Goal: Task Accomplishment & Management: Manage account settings

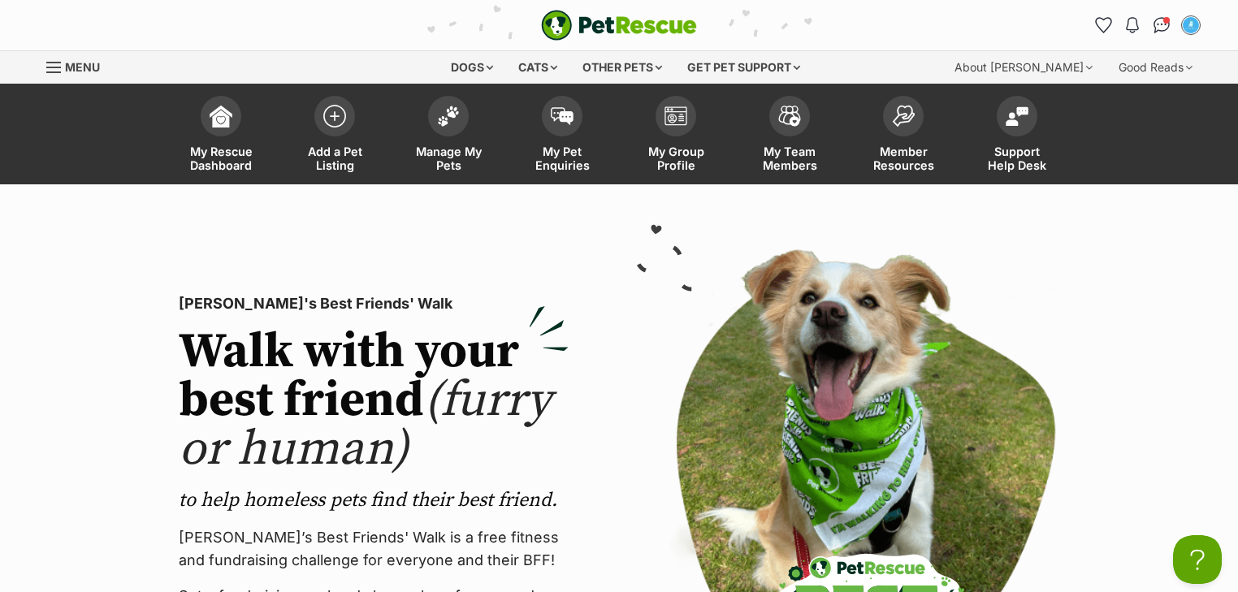
click at [595, 20] on img "PetRescue" at bounding box center [619, 25] width 156 height 31
drag, startPoint x: 1157, startPoint y: 22, endPoint x: 1140, endPoint y: 42, distance: 26.5
click at [1157, 22] on img "Conversations" at bounding box center [1161, 25] width 17 height 16
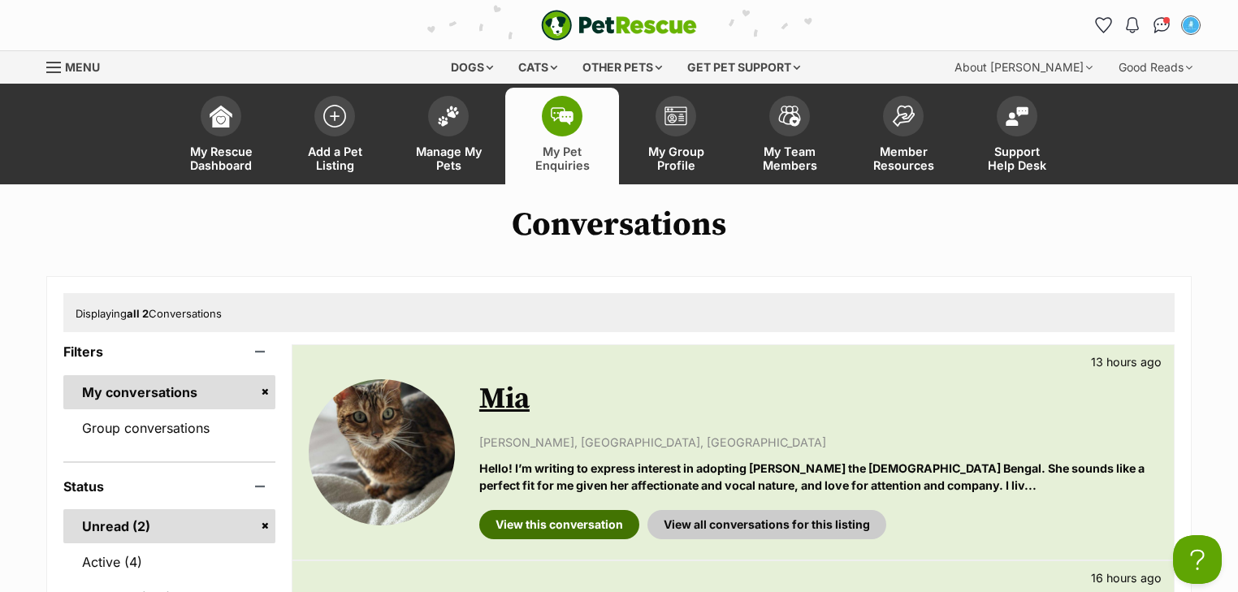
click at [522, 519] on link "View this conversation" at bounding box center [559, 524] width 160 height 29
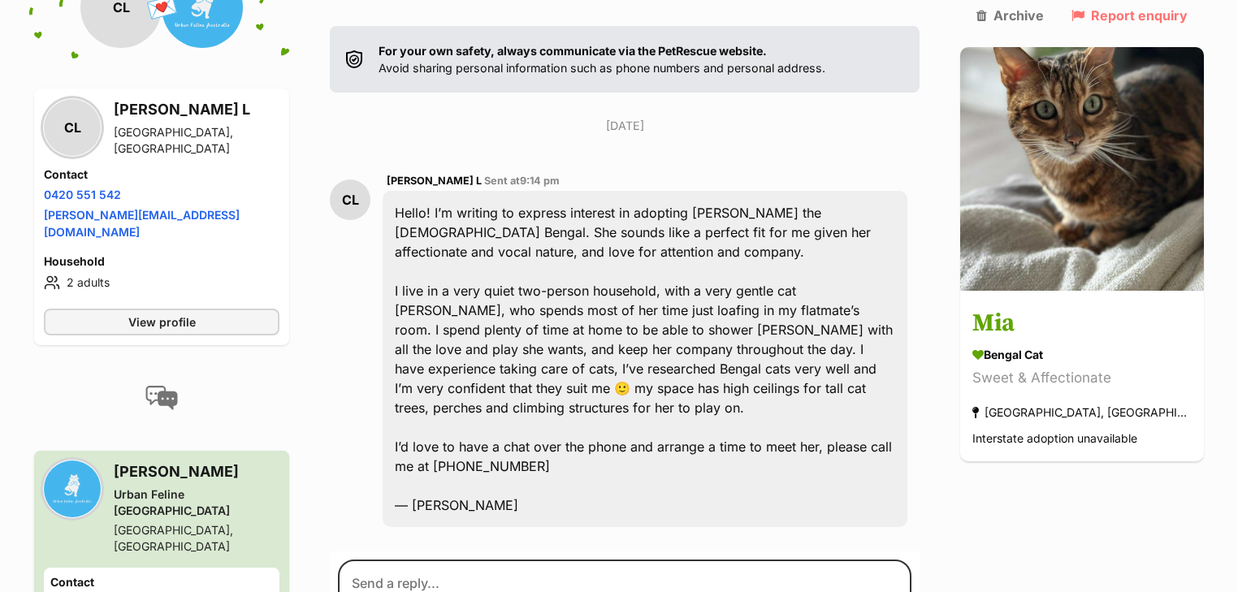
scroll to position [328, 0]
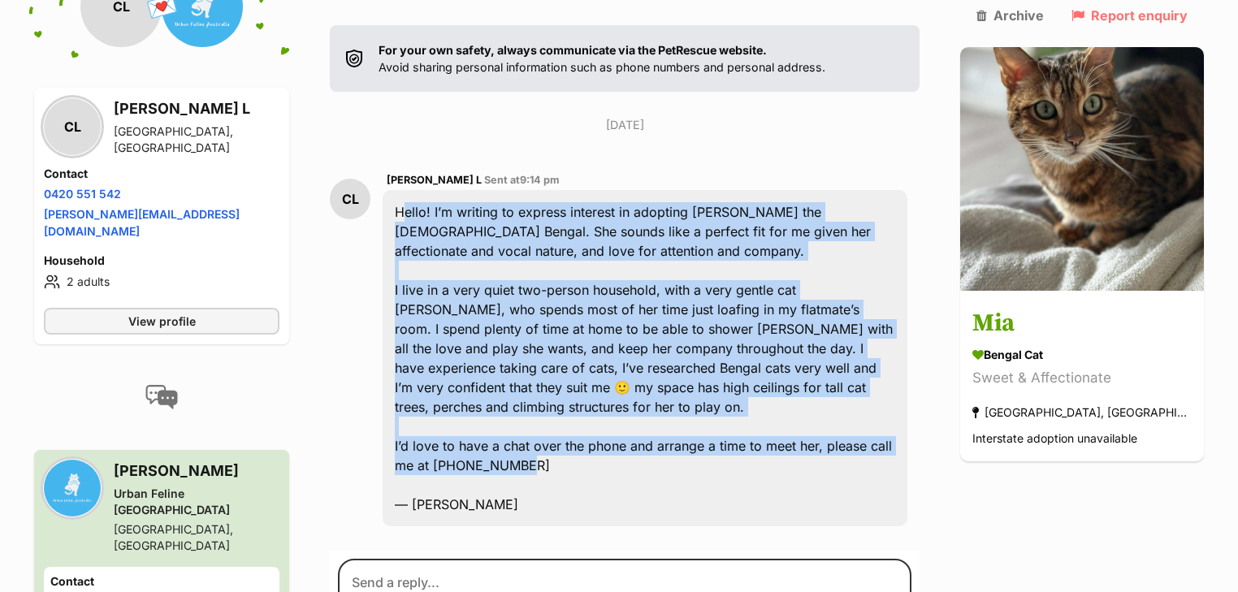
drag, startPoint x: 534, startPoint y: 404, endPoint x: 400, endPoint y: 161, distance: 278.1
click at [400, 190] on div "Hello! I’m writing to express interest in adopting Mia the female Bengal. She s…" at bounding box center [645, 358] width 525 height 336
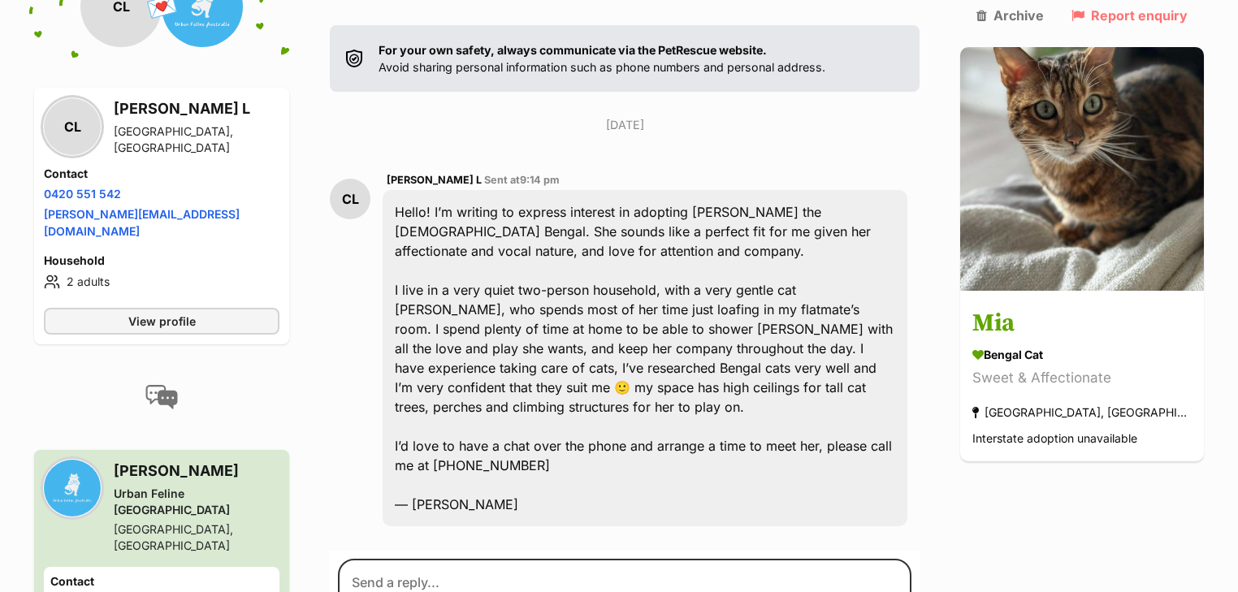
click at [542, 426] on div "Hello! I’m writing to express interest in adopting Mia the female Bengal. She s…" at bounding box center [645, 358] width 525 height 336
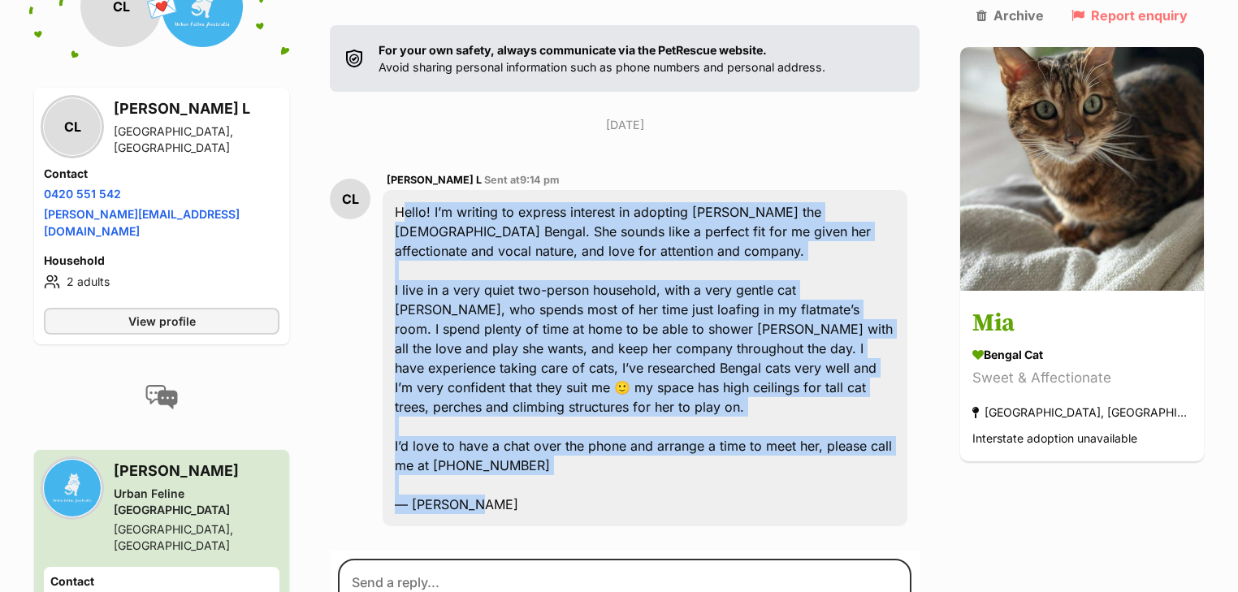
drag, startPoint x: 496, startPoint y: 443, endPoint x: 392, endPoint y: 165, distance: 296.6
click at [392, 165] on div "CL Charmaine L Sent at 9:14 pm Hello! I’m writing to express interest in adopti…" at bounding box center [625, 348] width 590 height 381
click at [634, 335] on div "Hello! I’m writing to express interest in adopting Mia the female Bengal. She s…" at bounding box center [645, 358] width 525 height 336
drag, startPoint x: 506, startPoint y: 442, endPoint x: 405, endPoint y: 170, distance: 290.1
click at [405, 190] on div "Hello! I’m writing to express interest in adopting Mia the female Bengal. She s…" at bounding box center [645, 358] width 525 height 336
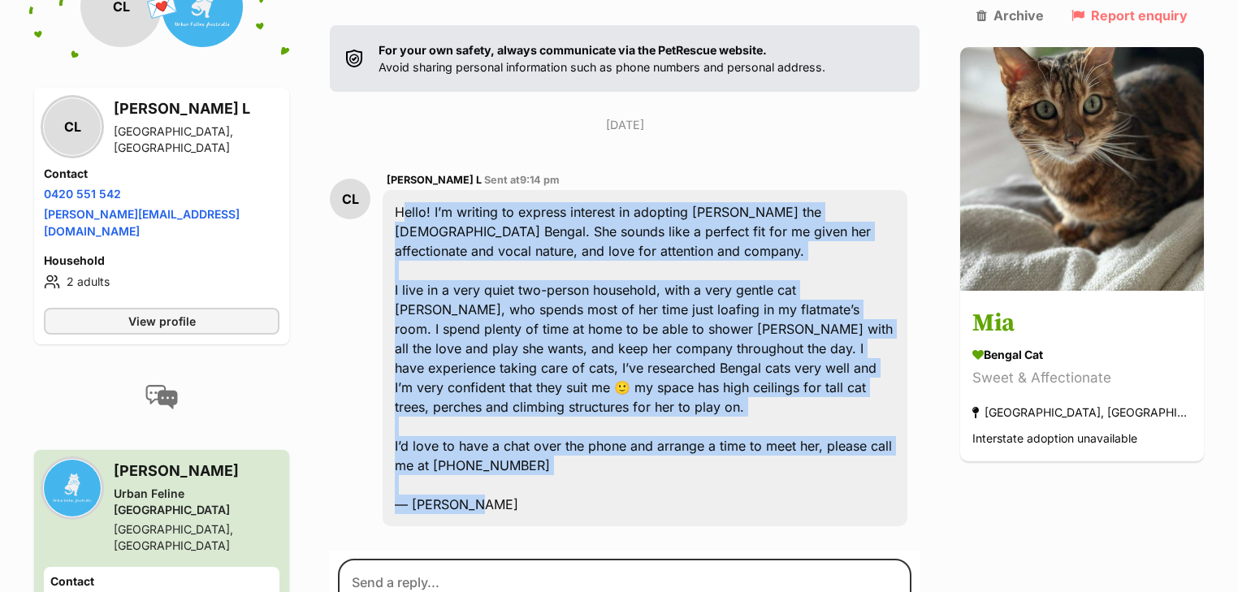
click at [504, 299] on div "Hello! I’m writing to express interest in adopting Mia the female Bengal. She s…" at bounding box center [645, 358] width 525 height 336
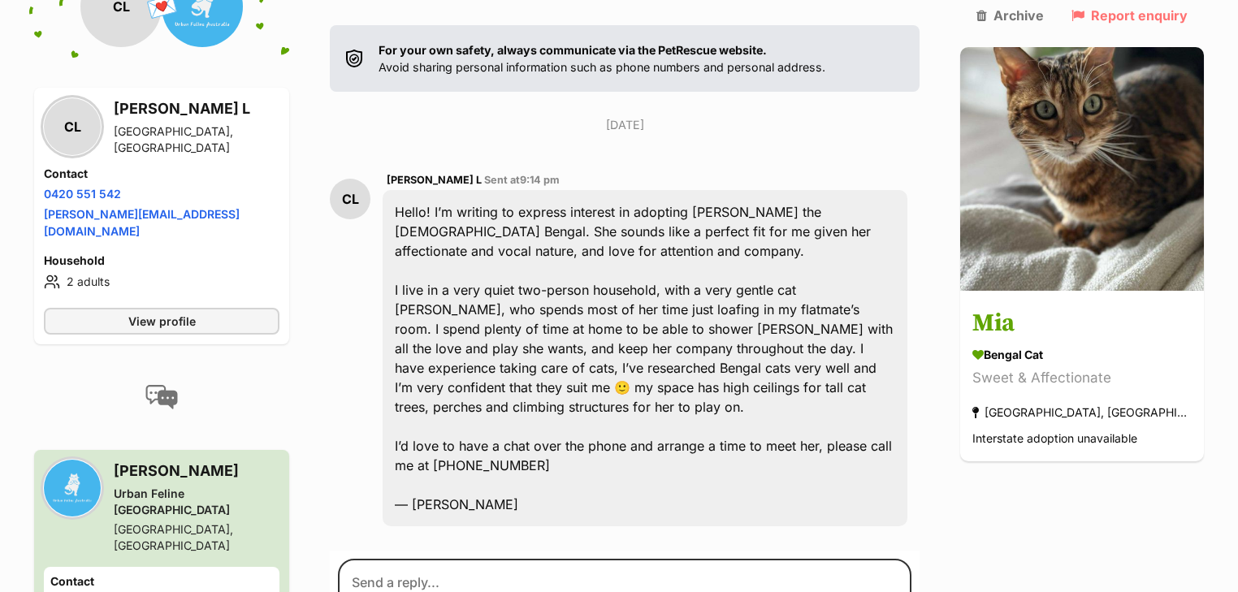
click at [526, 422] on div "Hello! I’m writing to express interest in adopting Mia the female Bengal. She s…" at bounding box center [645, 358] width 525 height 336
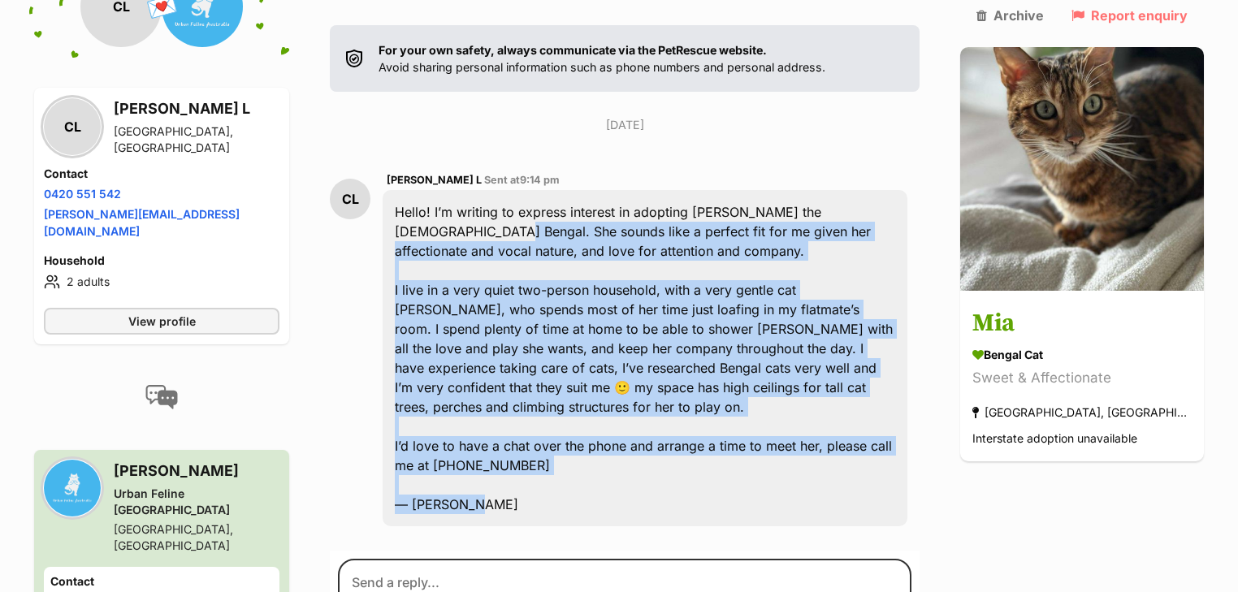
drag, startPoint x: 507, startPoint y: 442, endPoint x: 400, endPoint y: 177, distance: 285.4
click at [400, 190] on div "Hello! I’m writing to express interest in adopting Mia the female Bengal. She s…" at bounding box center [645, 358] width 525 height 336
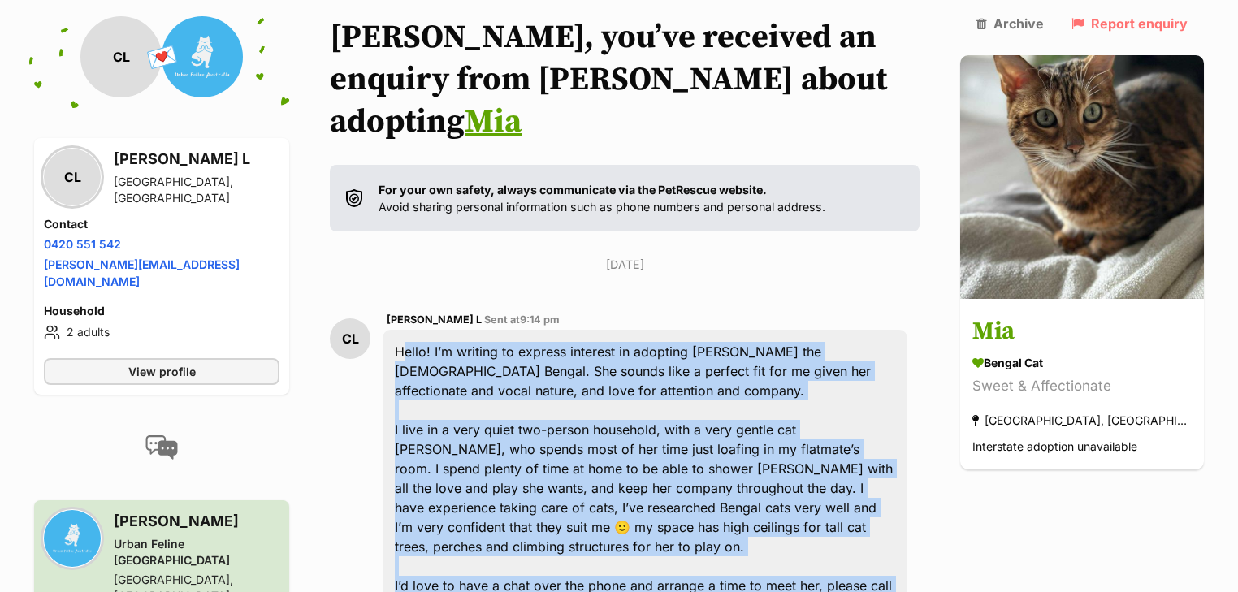
scroll to position [393, 0]
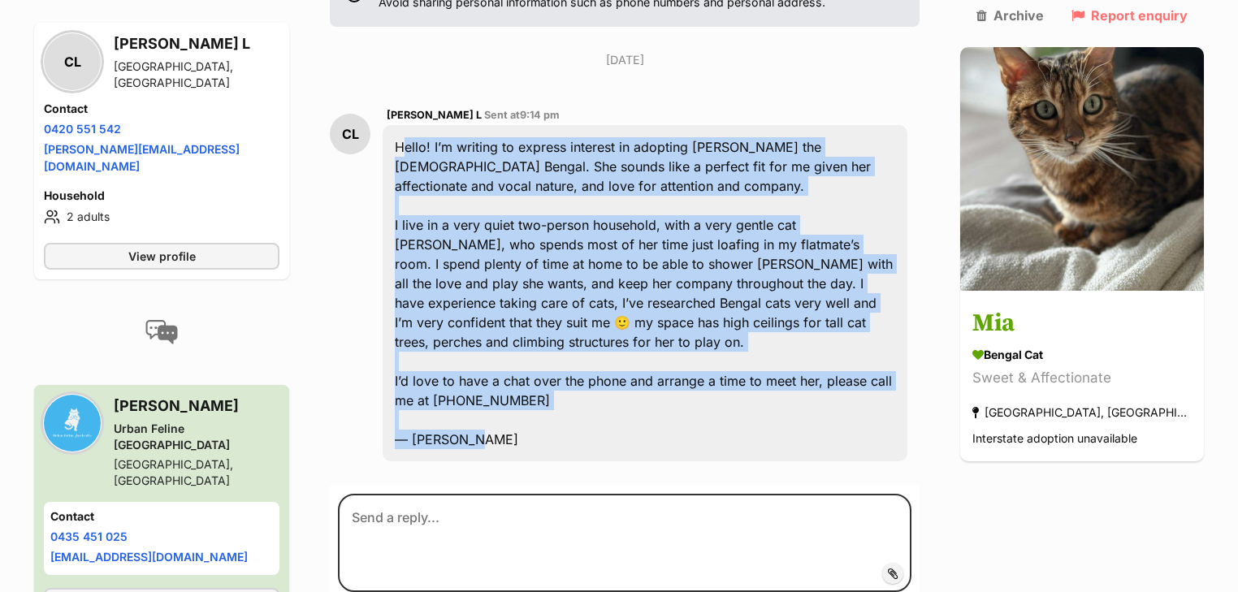
click at [585, 231] on div "Hello! I’m writing to express interest in adopting Mia the female Bengal. She s…" at bounding box center [645, 293] width 525 height 336
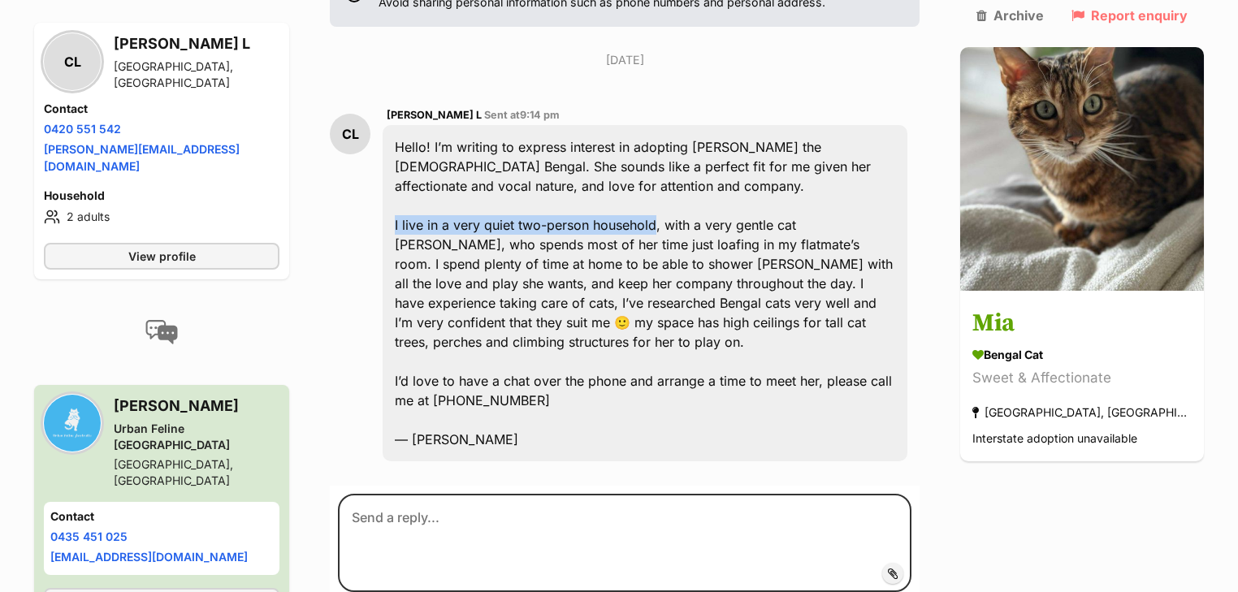
drag, startPoint x: 405, startPoint y: 184, endPoint x: 668, endPoint y: 189, distance: 263.2
click at [668, 189] on div "Hello! I’m writing to express interest in adopting Mia the female Bengal. She s…" at bounding box center [645, 293] width 525 height 336
click at [510, 215] on div "Hello! I’m writing to express interest in adopting Mia the female Bengal. She s…" at bounding box center [645, 293] width 525 height 336
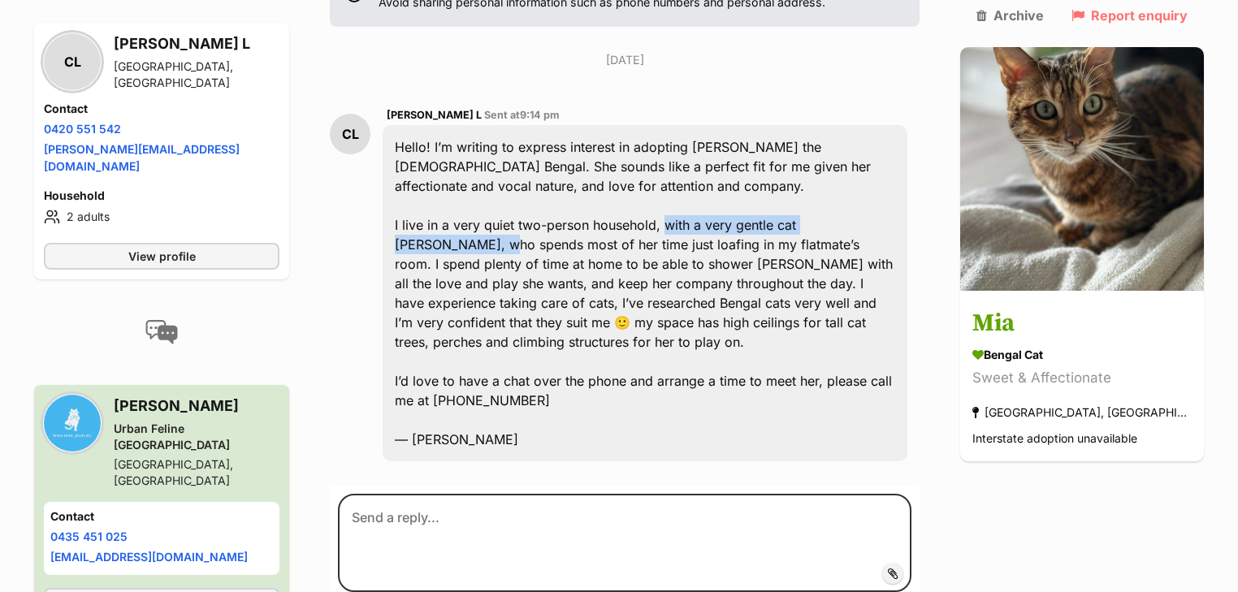
drag, startPoint x: 679, startPoint y: 182, endPoint x: 923, endPoint y: 185, distance: 243.7
click at [907, 185] on div "Hello! I’m writing to express interest in adopting Mia the female Bengal. She s…" at bounding box center [645, 293] width 525 height 336
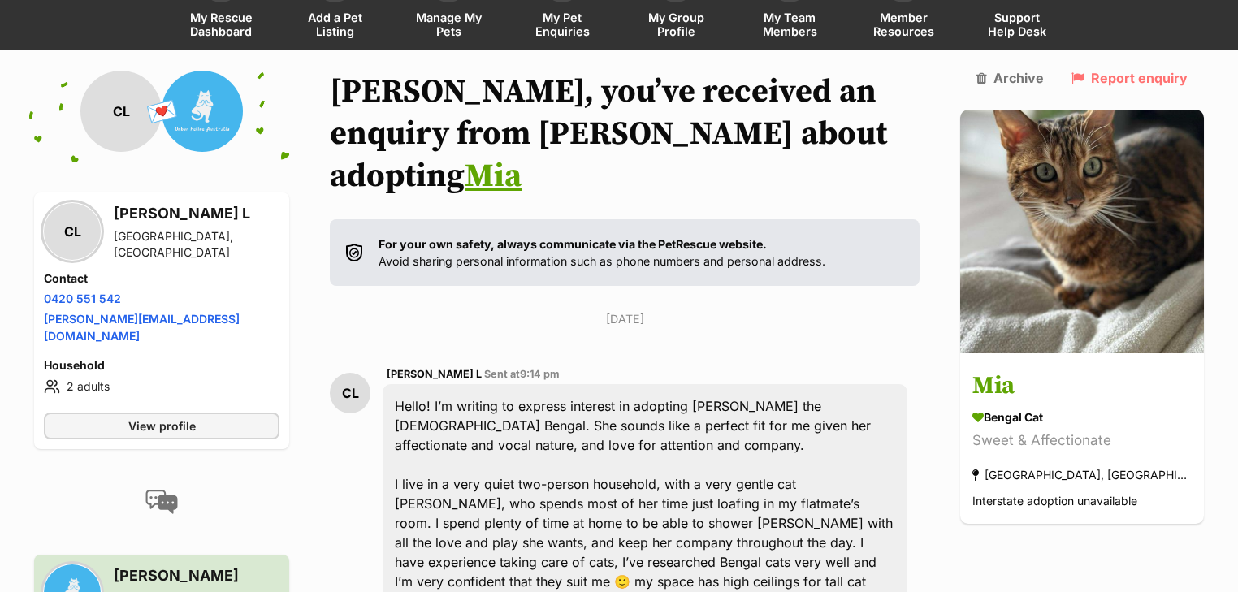
scroll to position [0, 0]
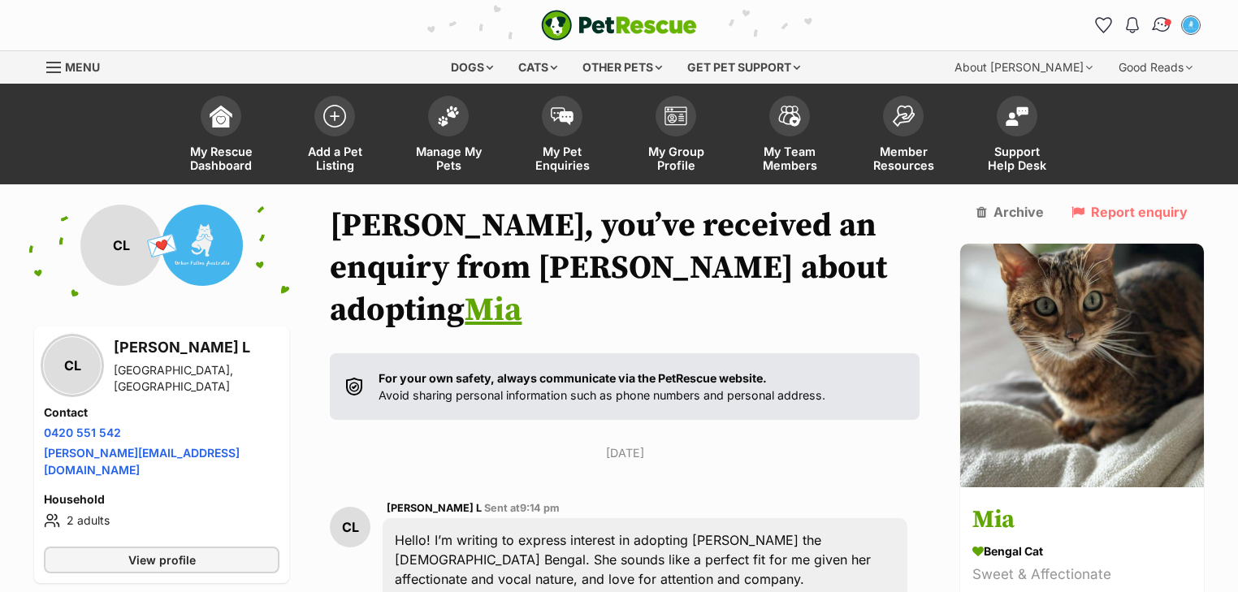
click at [1162, 19] on img "Conversations" at bounding box center [1162, 25] width 22 height 21
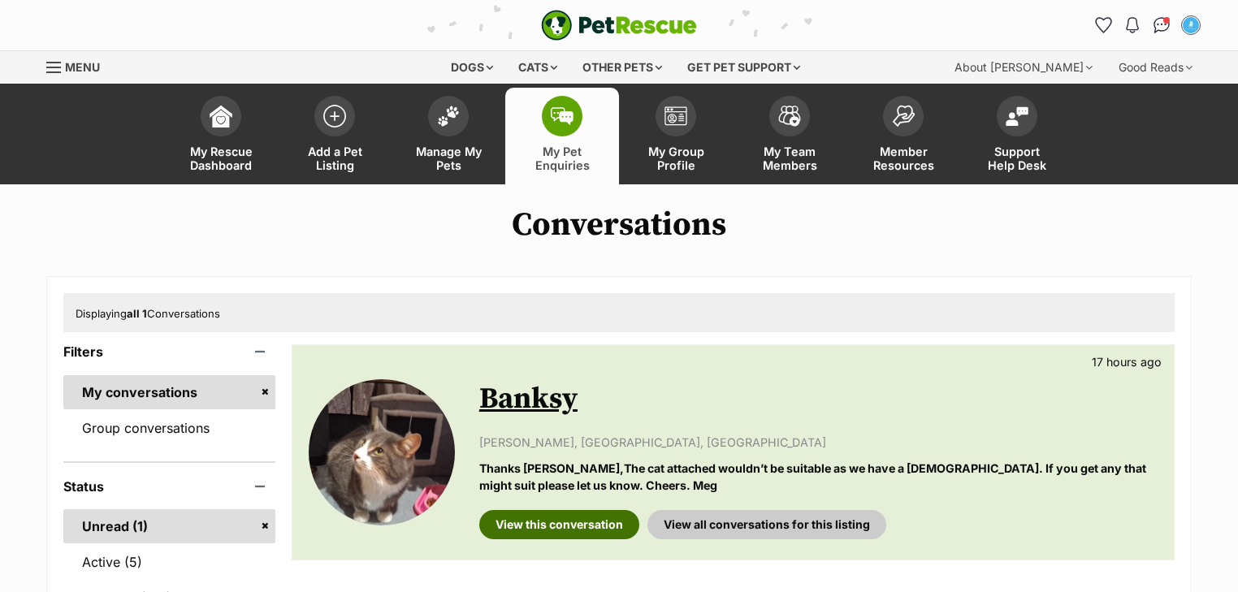
click at [587, 523] on link "View this conversation" at bounding box center [559, 524] width 160 height 29
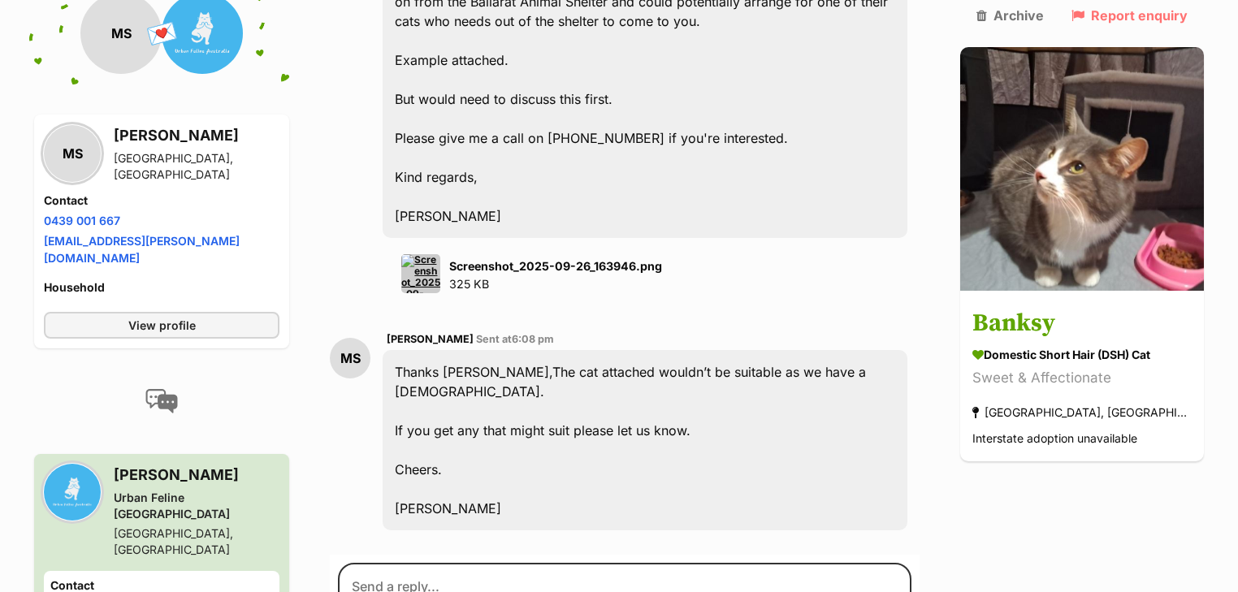
scroll to position [1404, 0]
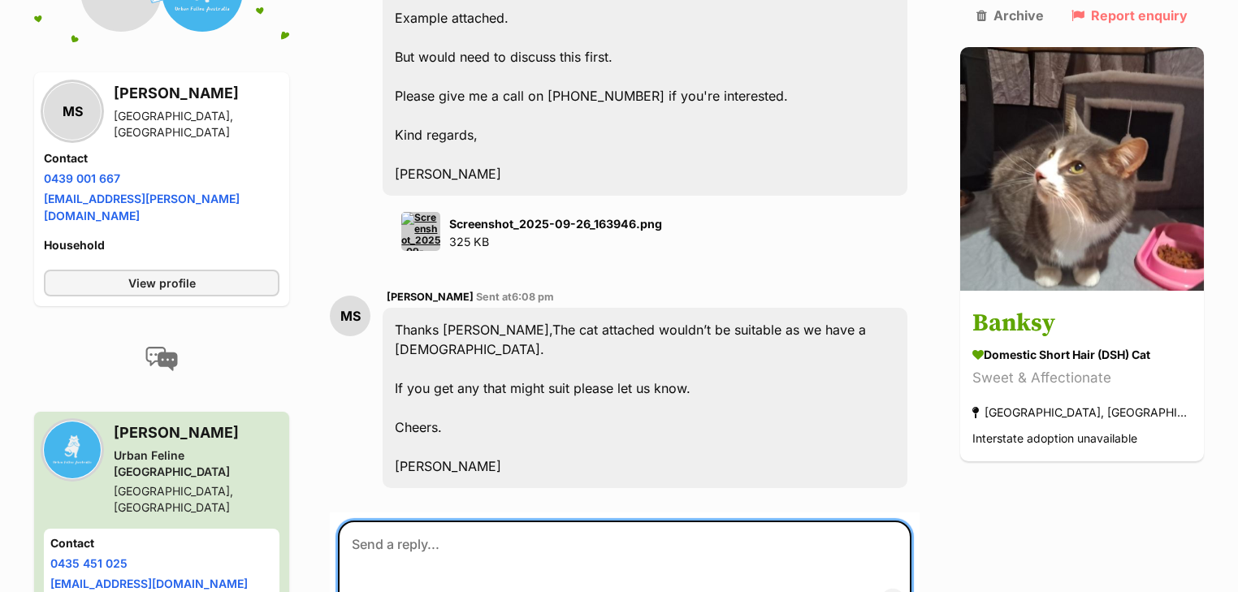
click at [509, 521] on textarea at bounding box center [624, 569] width 573 height 97
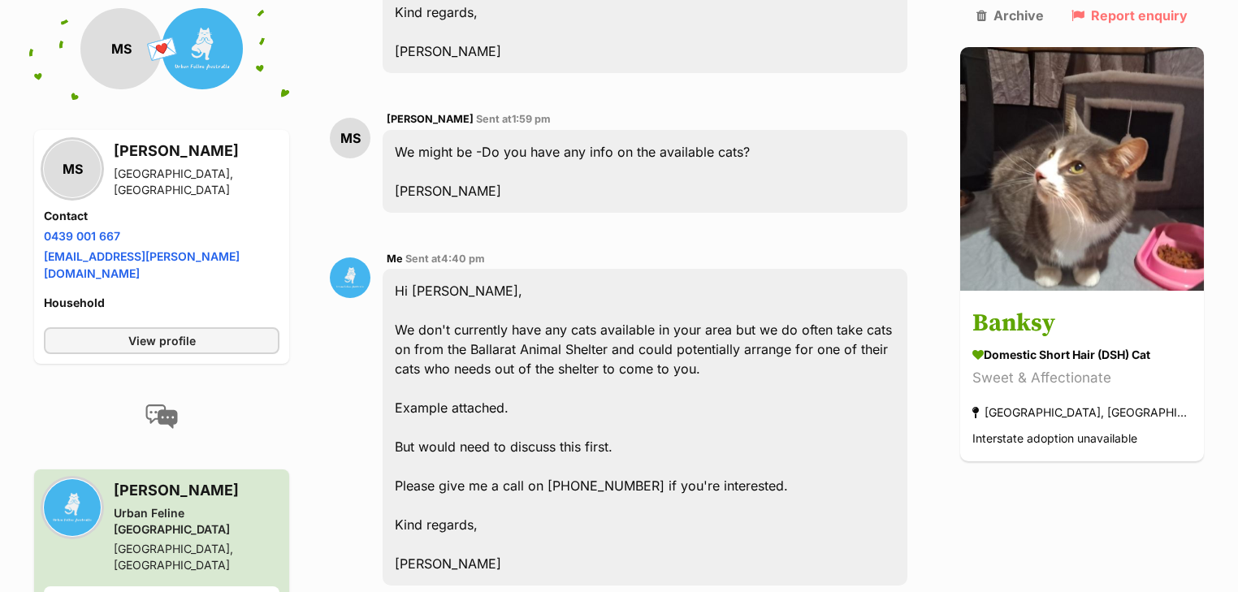
scroll to position [689, 0]
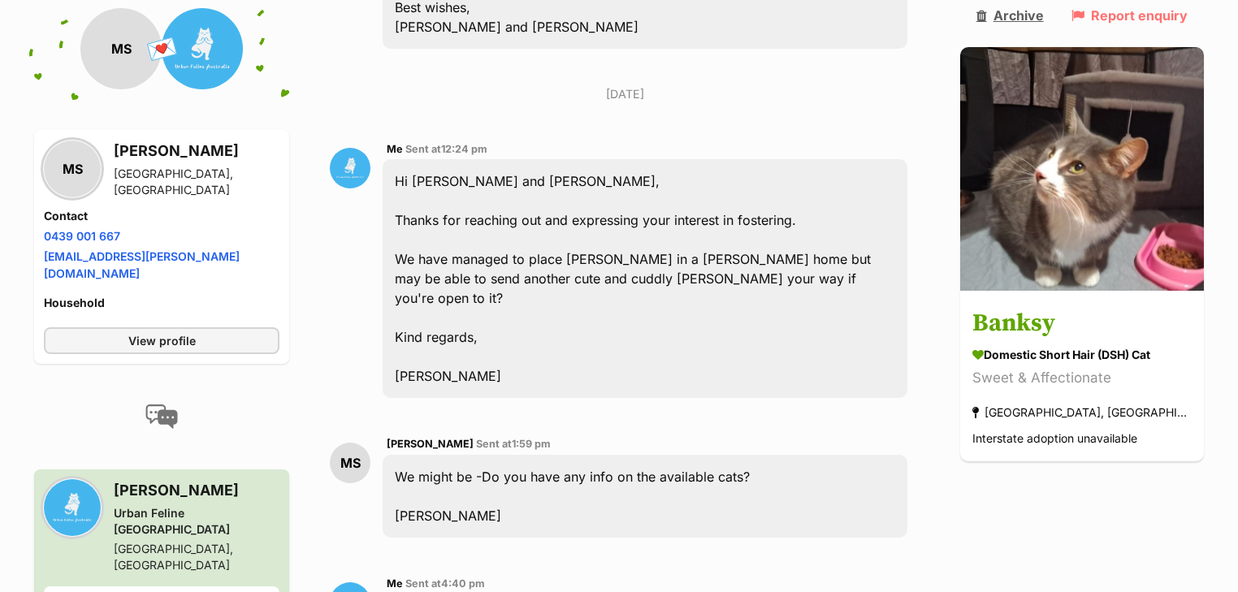
click at [1044, 20] on link "Archive" at bounding box center [1009, 15] width 67 height 15
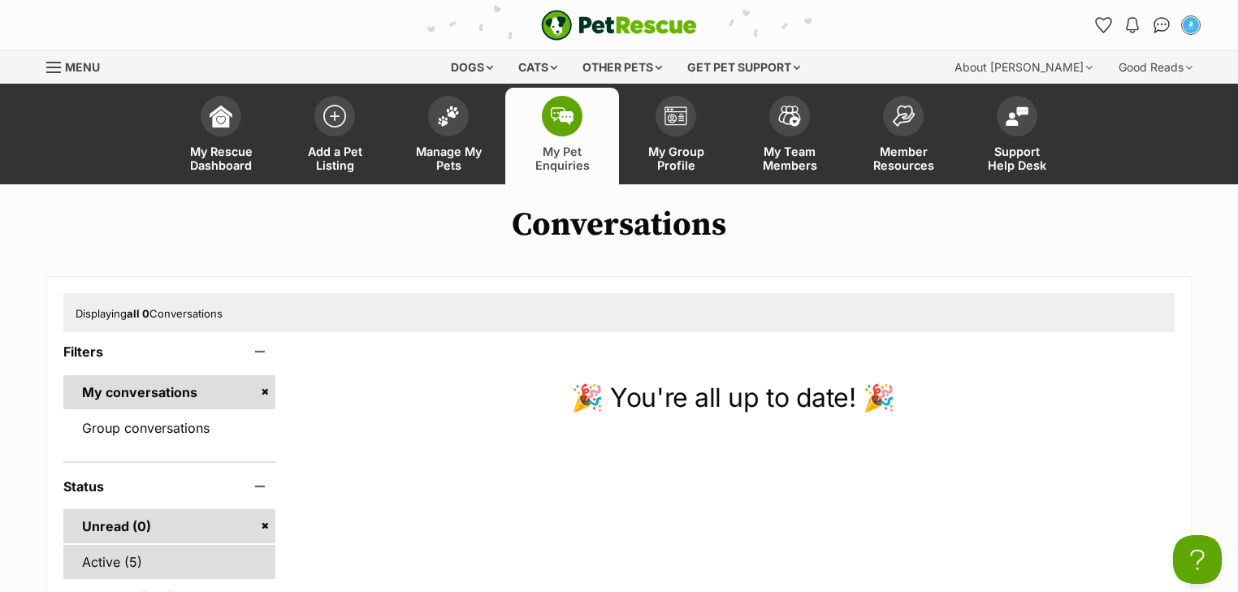
click at [175, 549] on link "Active (5)" at bounding box center [169, 562] width 212 height 34
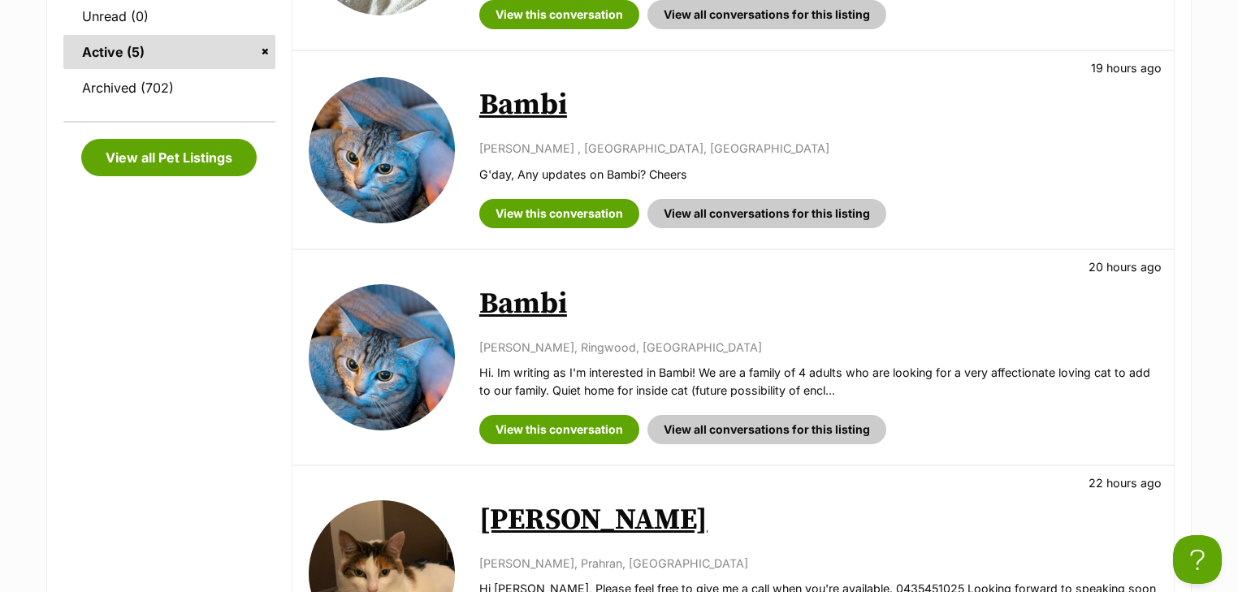
scroll to position [520, 0]
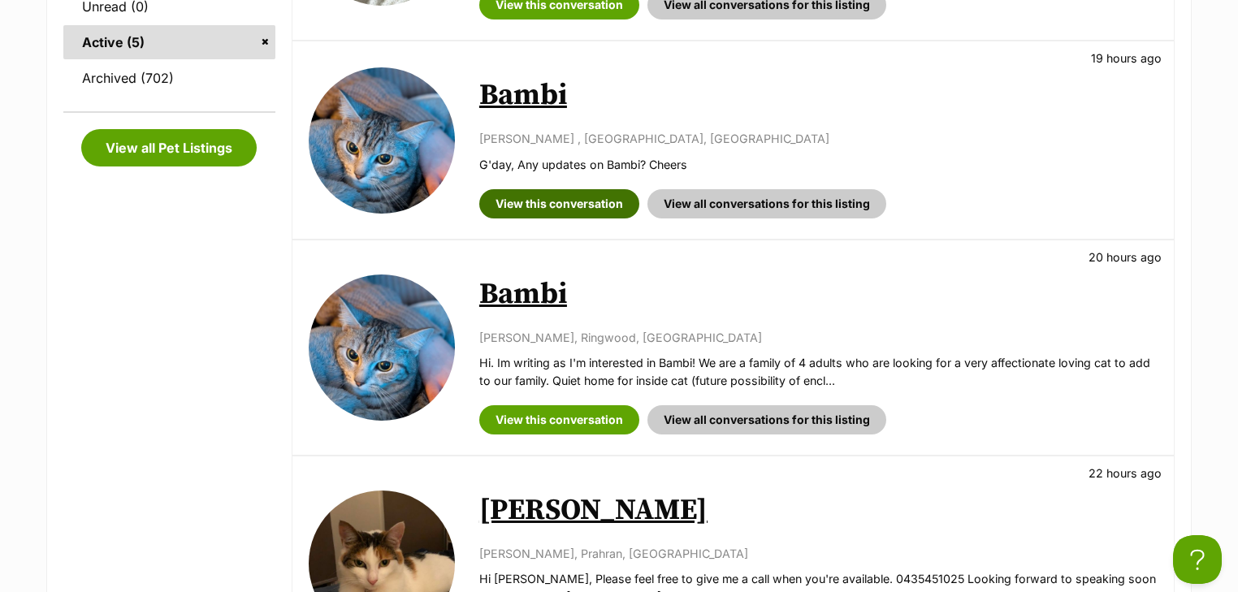
click at [528, 202] on link "View this conversation" at bounding box center [559, 203] width 160 height 29
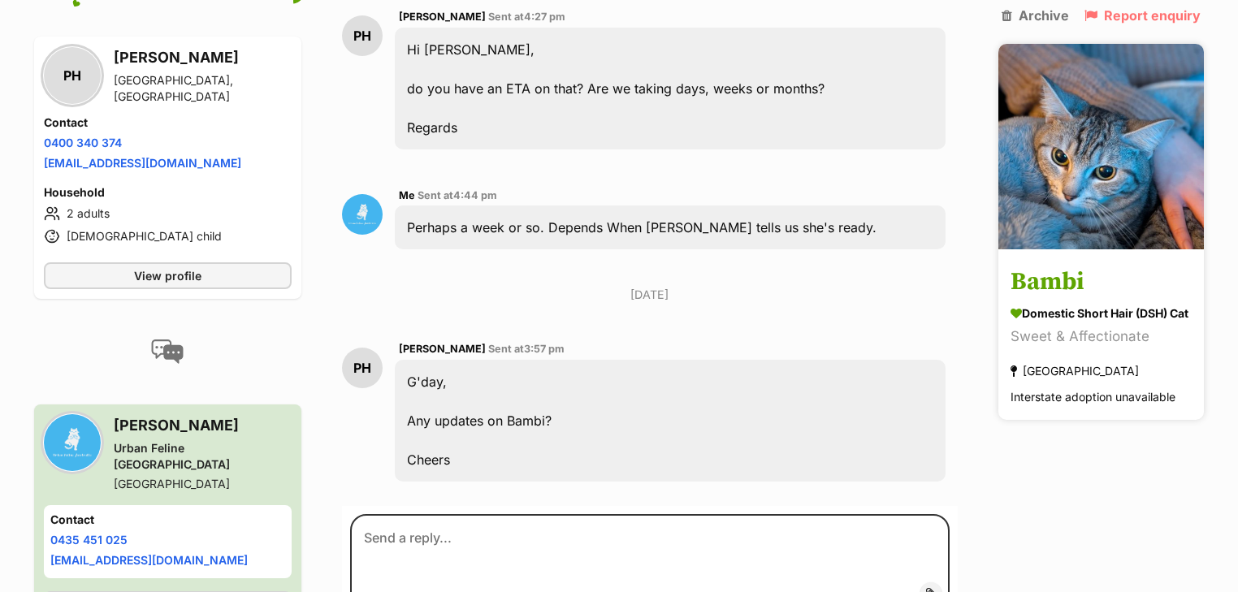
scroll to position [1353, 0]
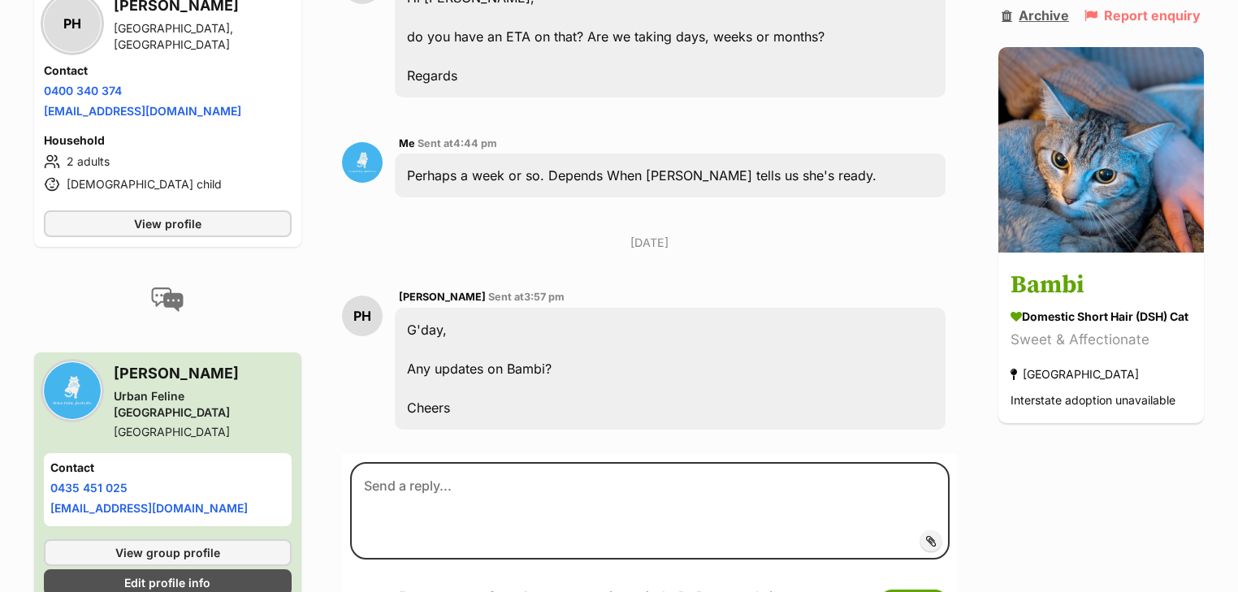
click at [1044, 15] on link "Archive" at bounding box center [1034, 15] width 67 height 15
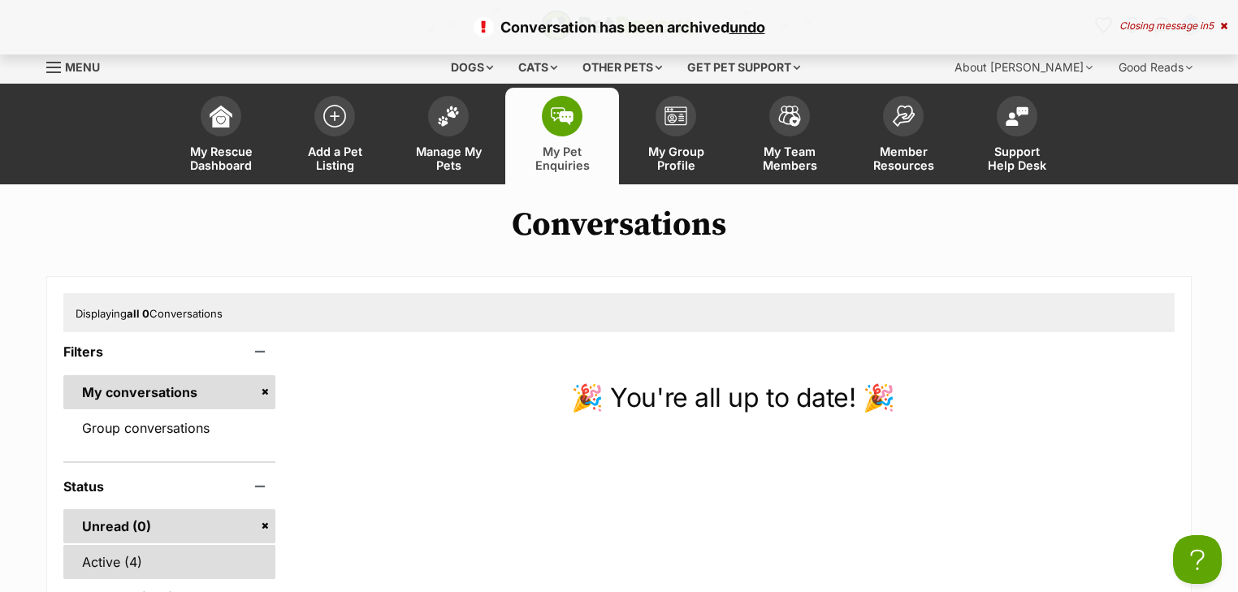
click at [123, 569] on link "Active (4)" at bounding box center [169, 562] width 212 height 34
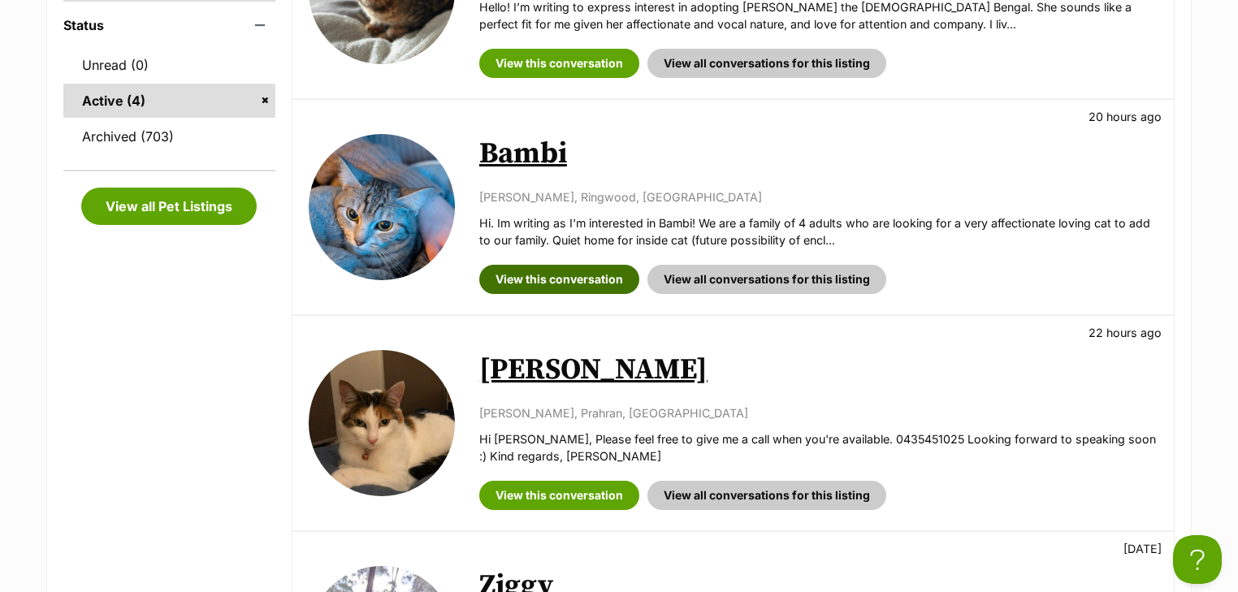
scroll to position [715, 0]
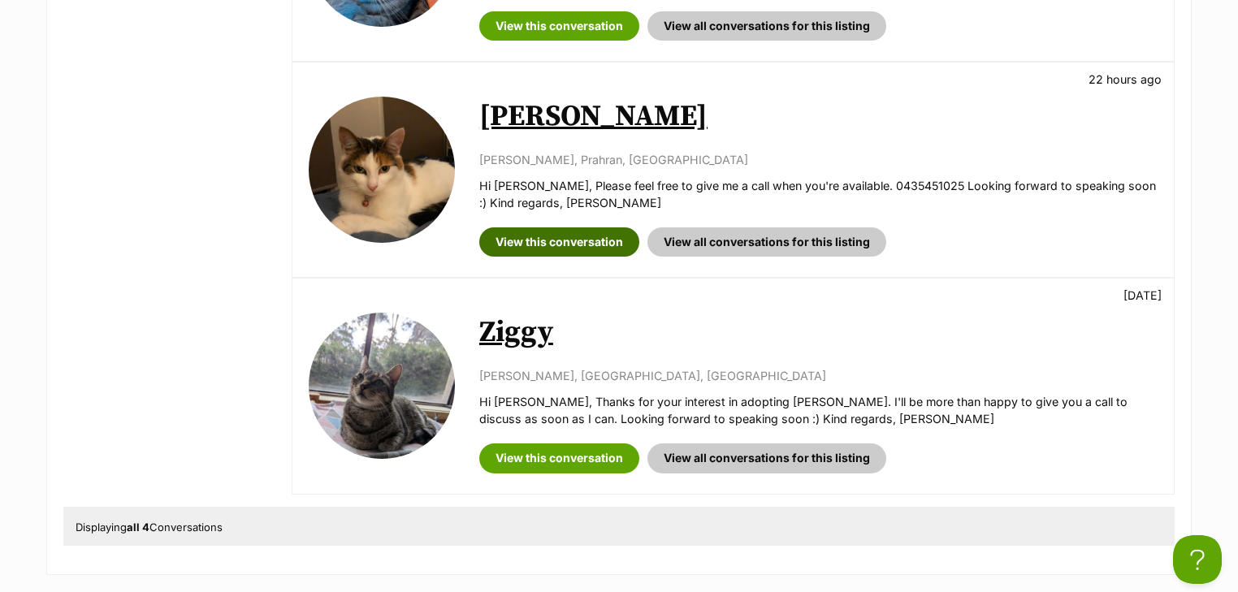
click at [588, 240] on link "View this conversation" at bounding box center [559, 241] width 160 height 29
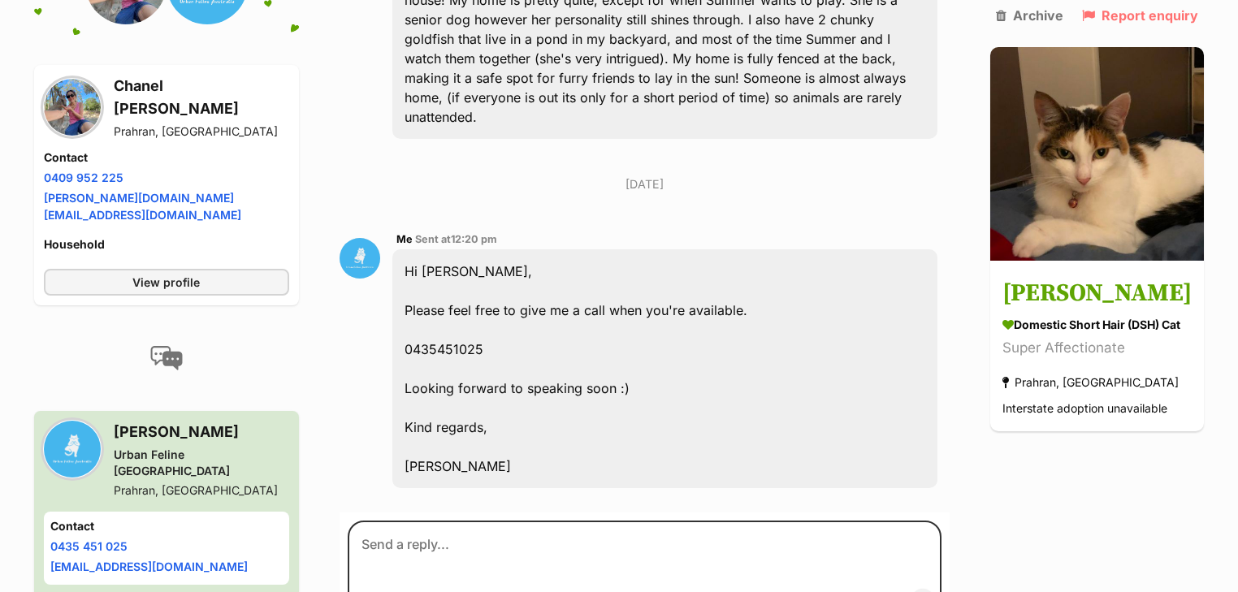
scroll to position [358, 0]
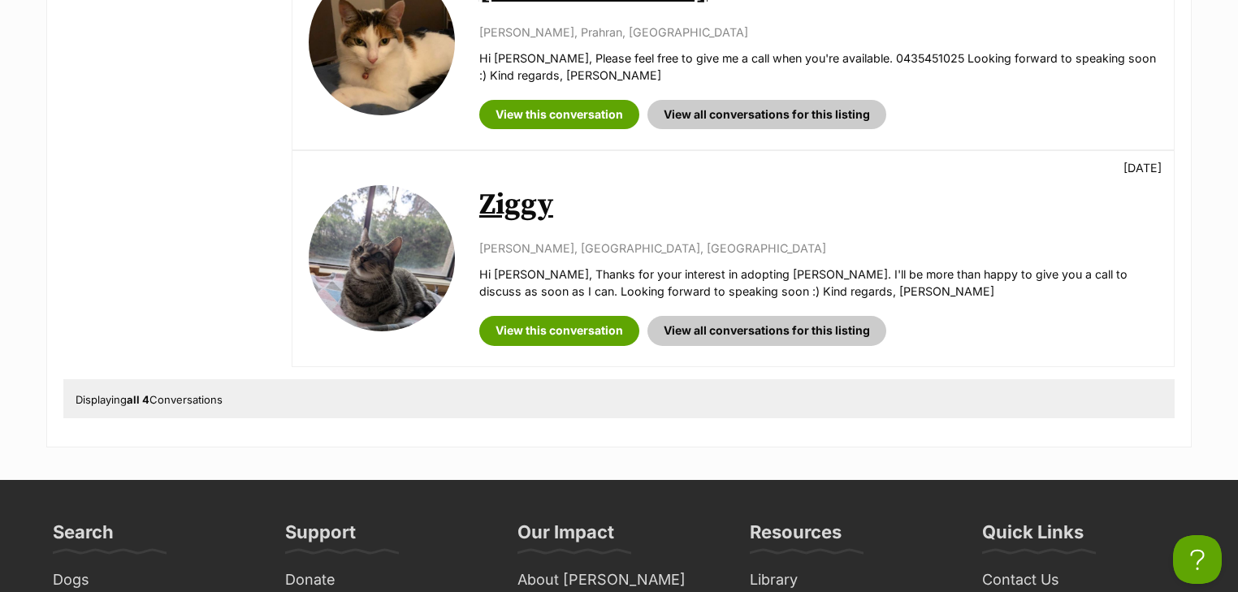
scroll to position [845, 0]
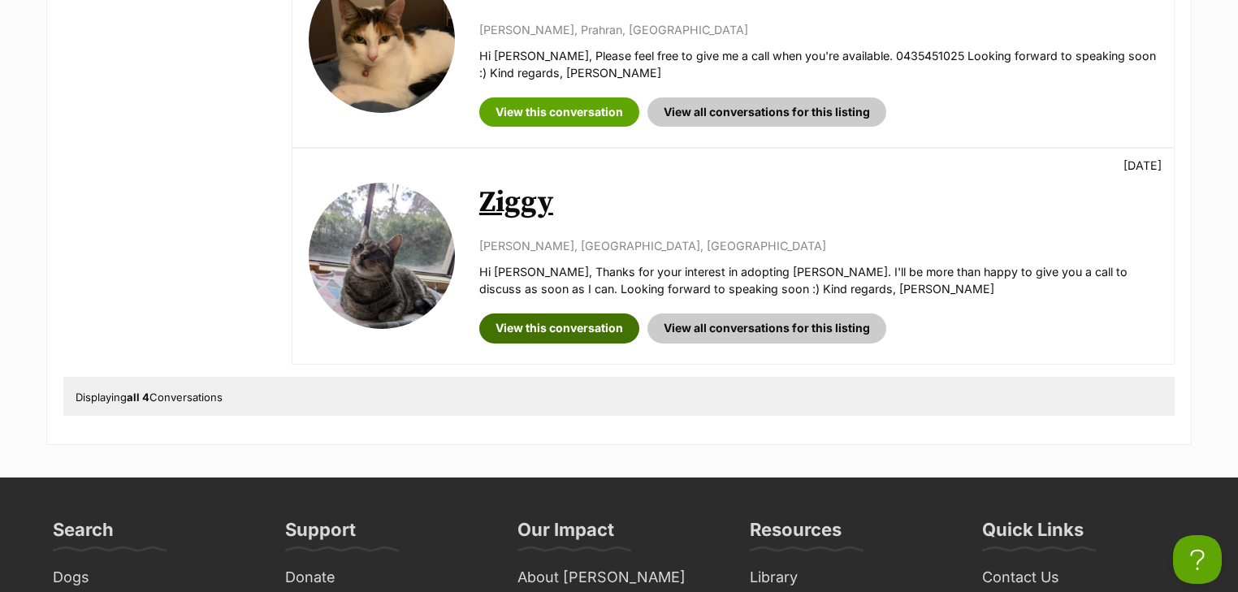
click at [559, 329] on link "View this conversation" at bounding box center [559, 328] width 160 height 29
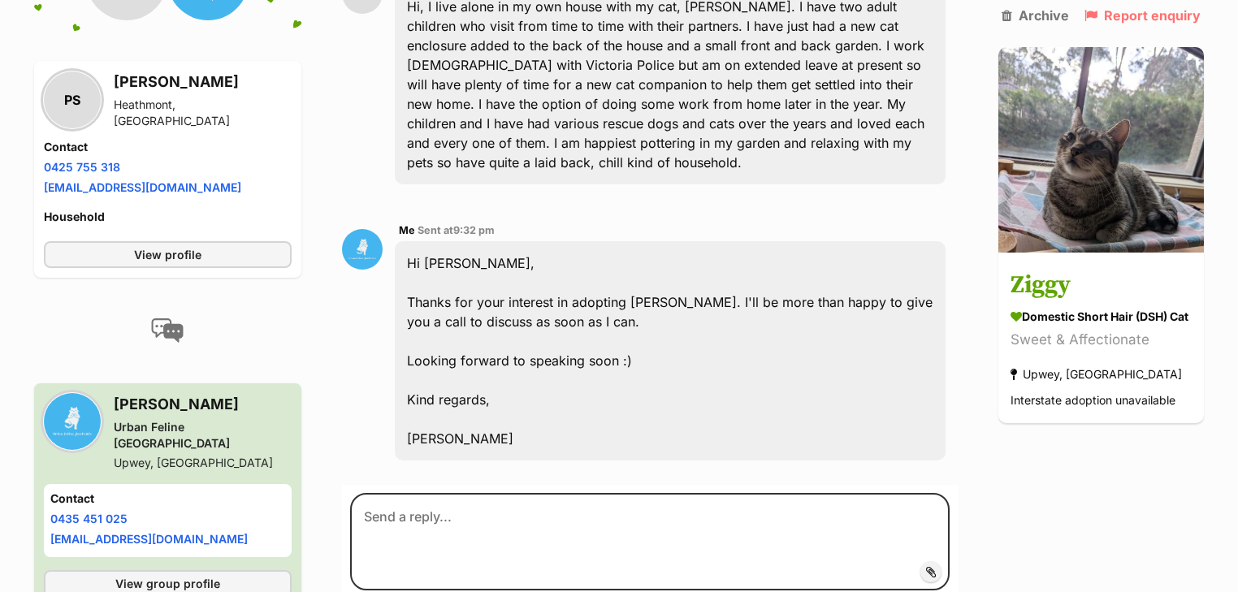
scroll to position [536, 0]
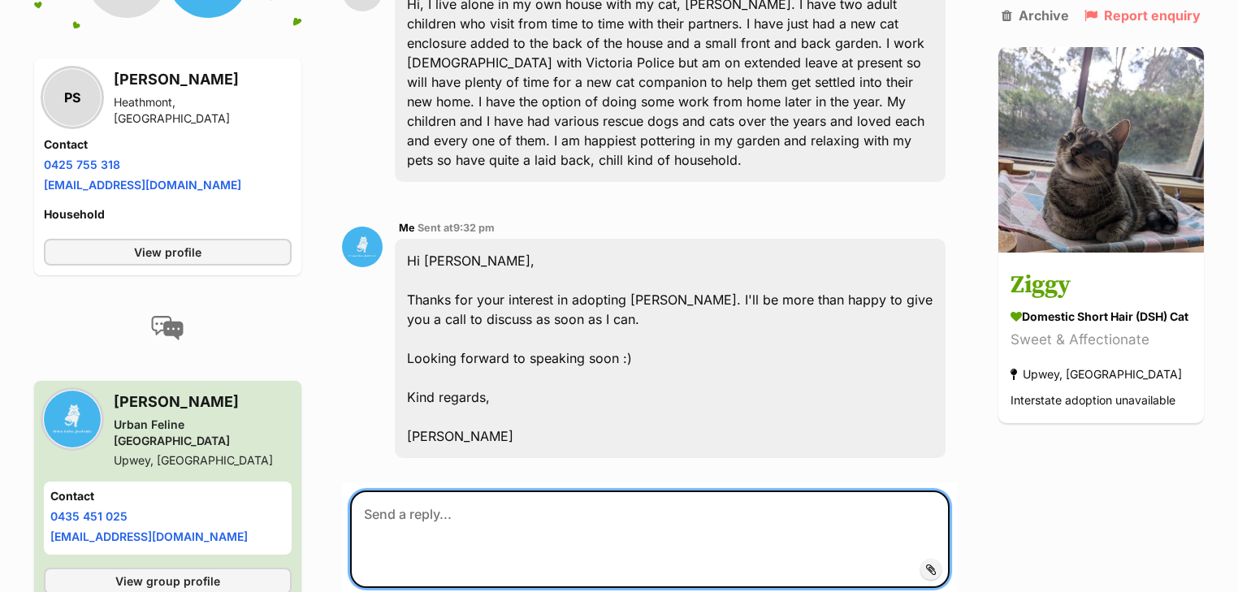
click at [442, 500] on textarea at bounding box center [649, 539] width 599 height 97
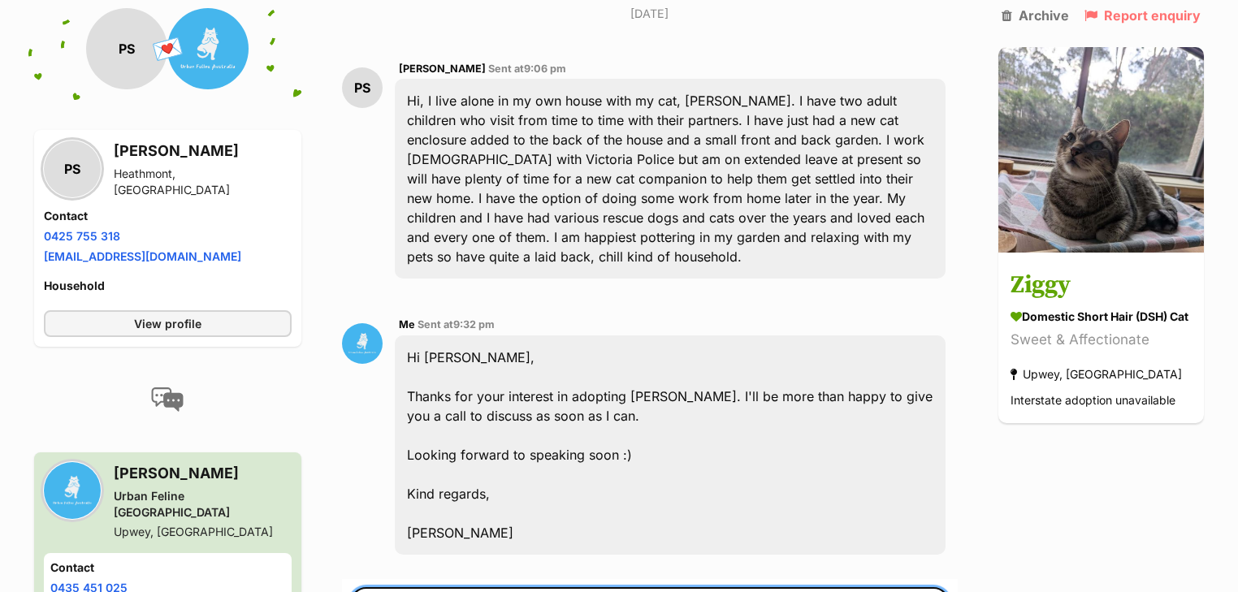
scroll to position [601, 0]
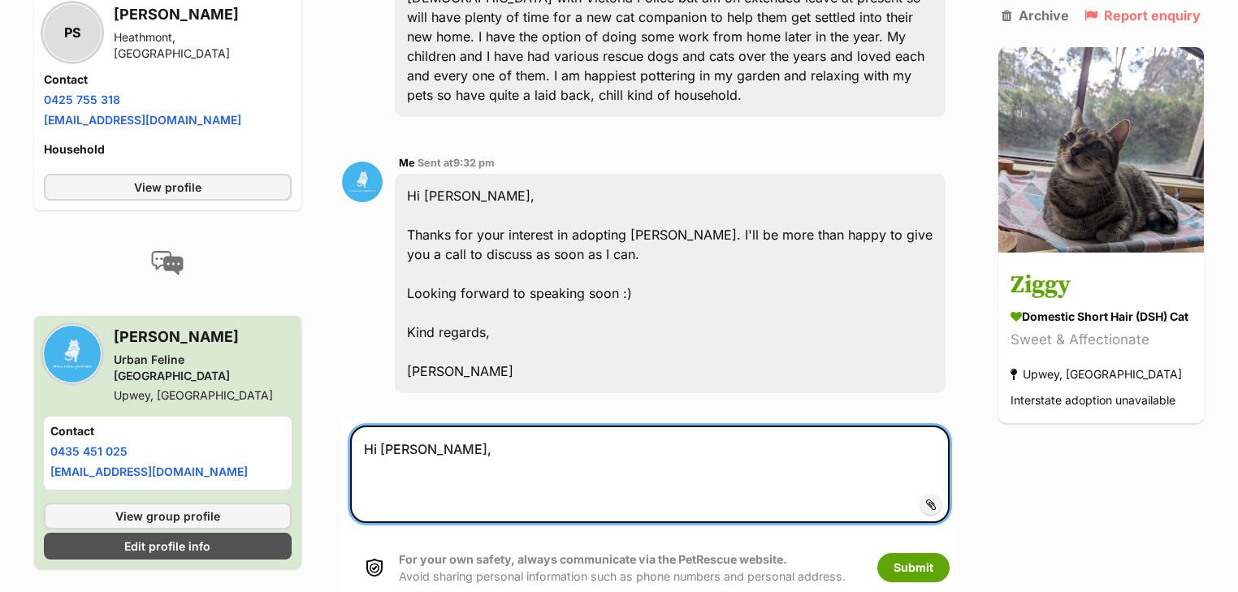
click at [461, 426] on textarea "Hi [PERSON_NAME]," at bounding box center [649, 474] width 599 height 97
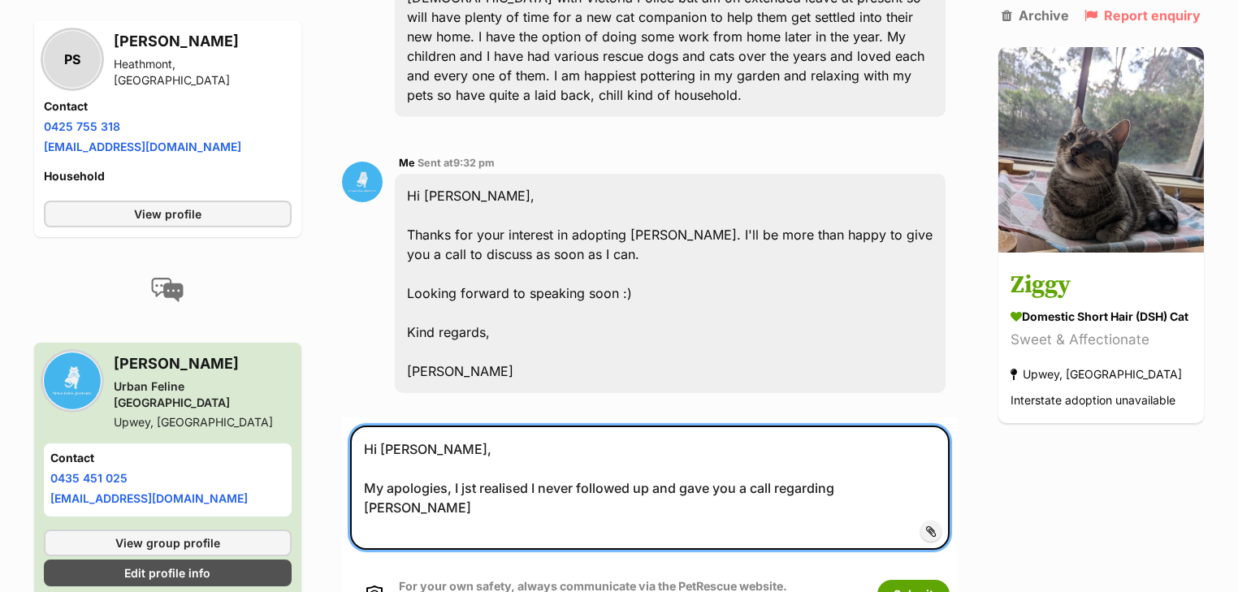
click at [465, 439] on textarea "Hi [PERSON_NAME], My apologies, I jst realised I never followed up and gave you…" at bounding box center [649, 488] width 599 height 124
click at [879, 444] on textarea "Hi Patricia, My apologies, I just realized I never followed up and gave you a c…" at bounding box center [649, 488] width 599 height 124
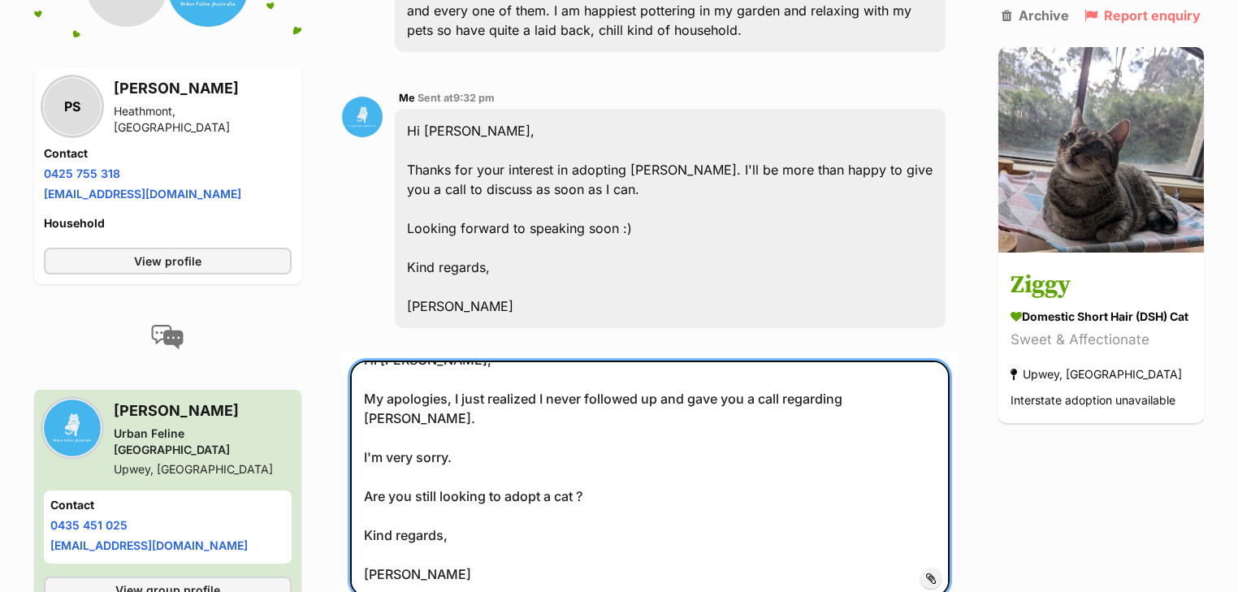
scroll to position [747, 0]
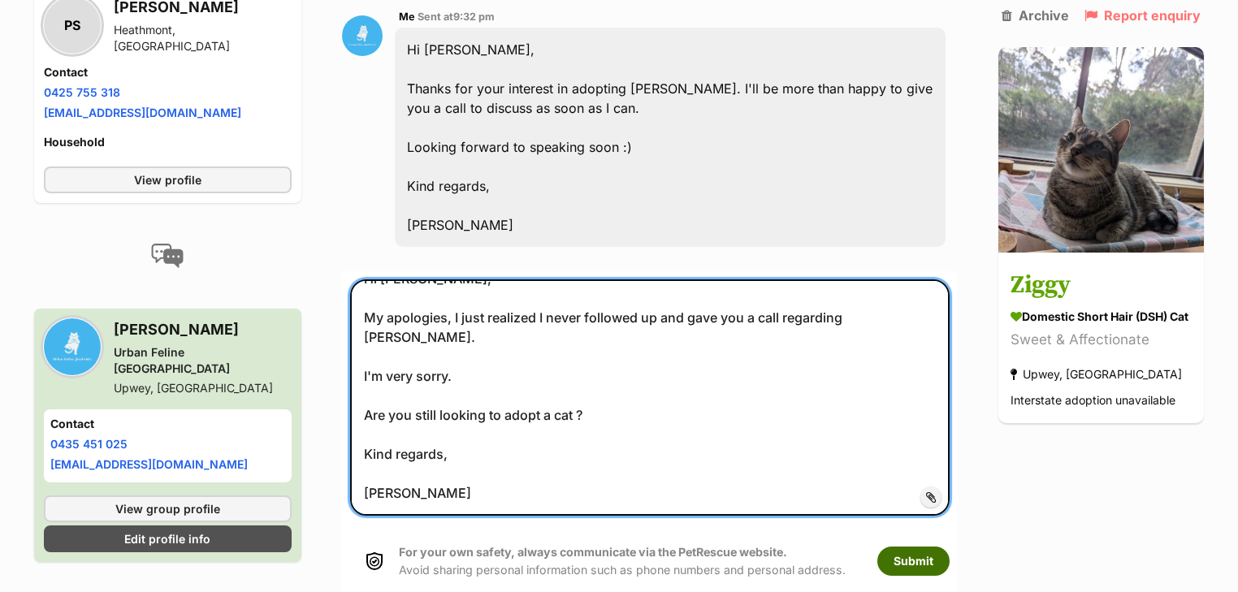
type textarea "Hi Patricia, My apologies, I just realized I never followed up and gave you a c…"
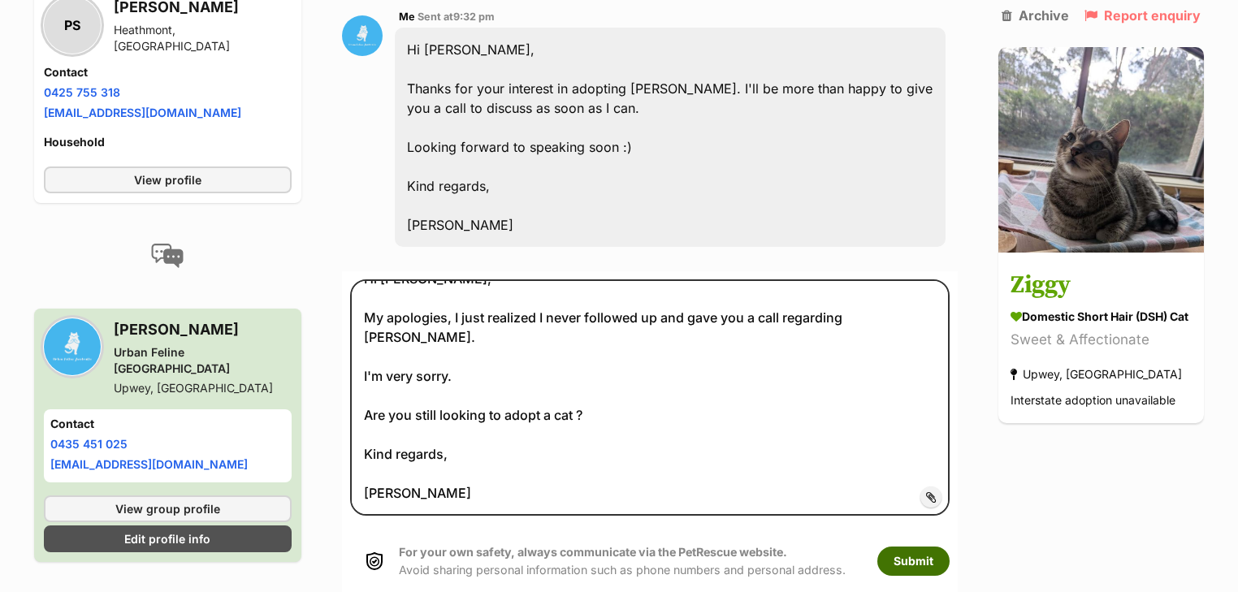
click at [939, 547] on button "Submit" at bounding box center [913, 561] width 72 height 29
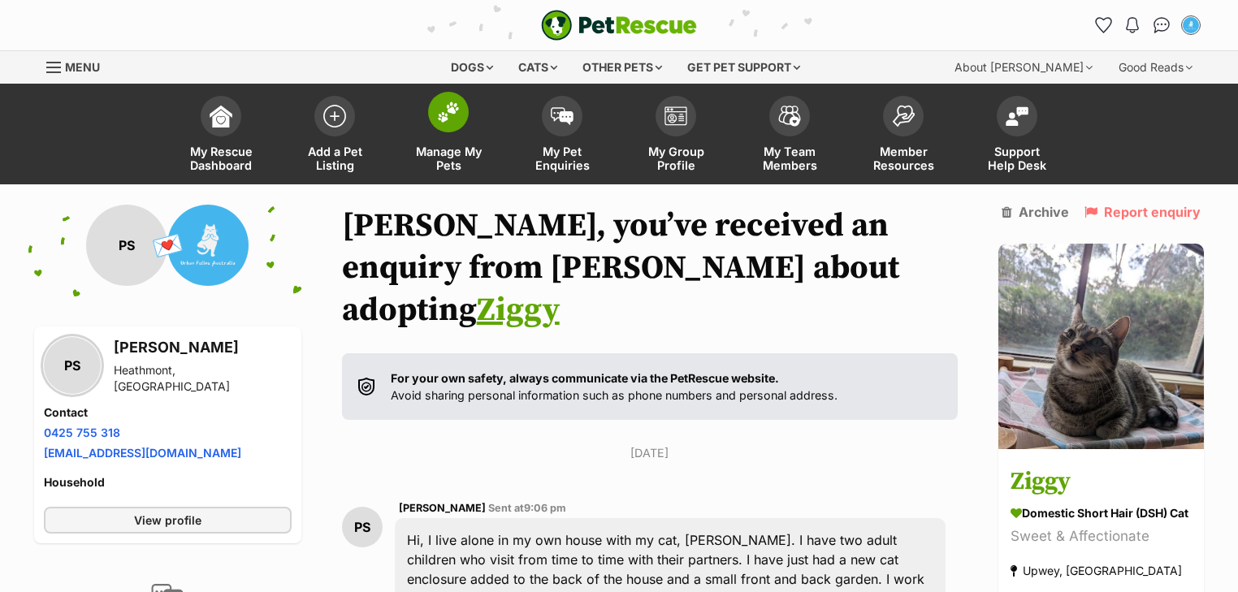
click at [448, 147] on span "Manage My Pets" at bounding box center [448, 159] width 73 height 28
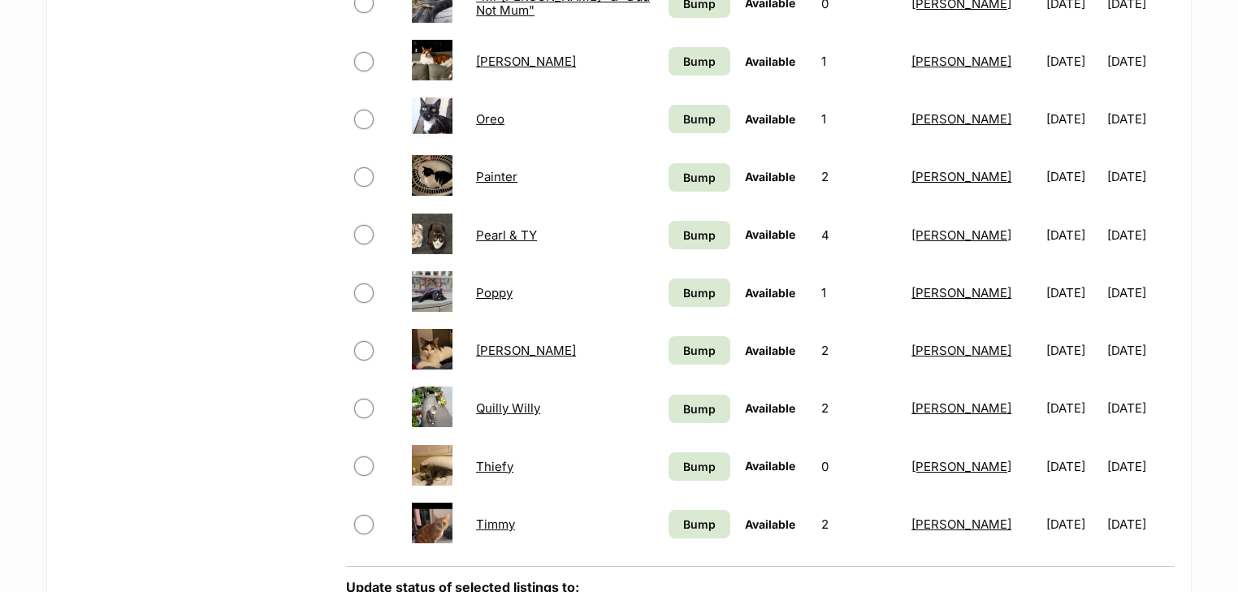
scroll to position [1040, 0]
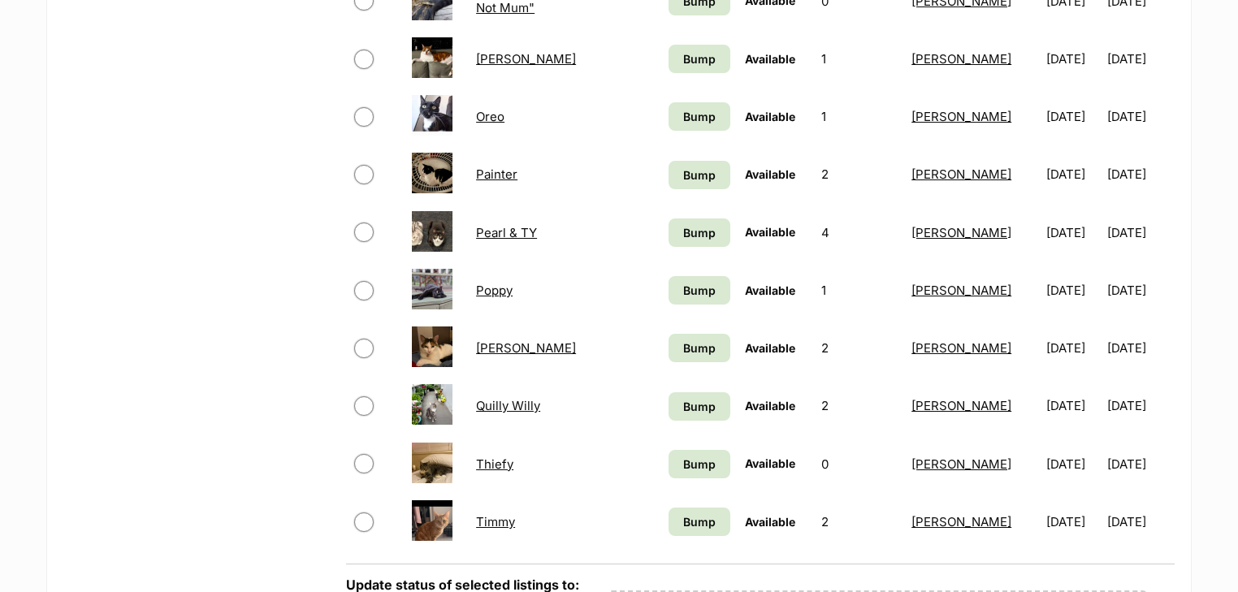
click at [497, 240] on td "Pearl & TY" at bounding box center [564, 233] width 191 height 56
click at [498, 227] on link "Pearl & TY" at bounding box center [506, 232] width 61 height 15
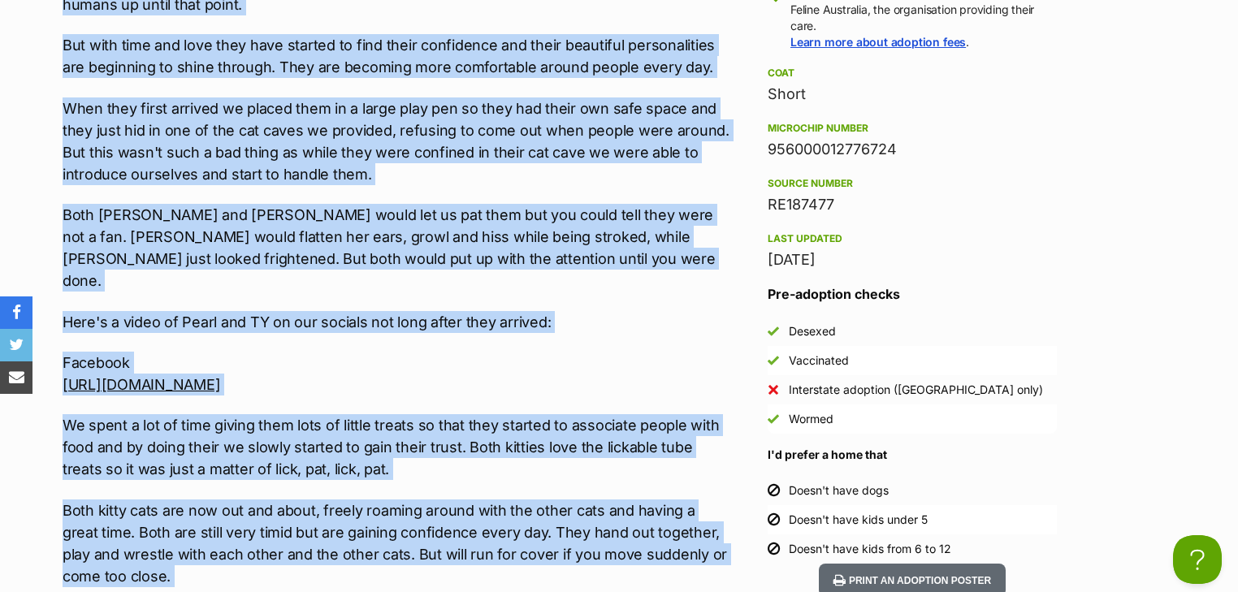
scroll to position [1779, 0]
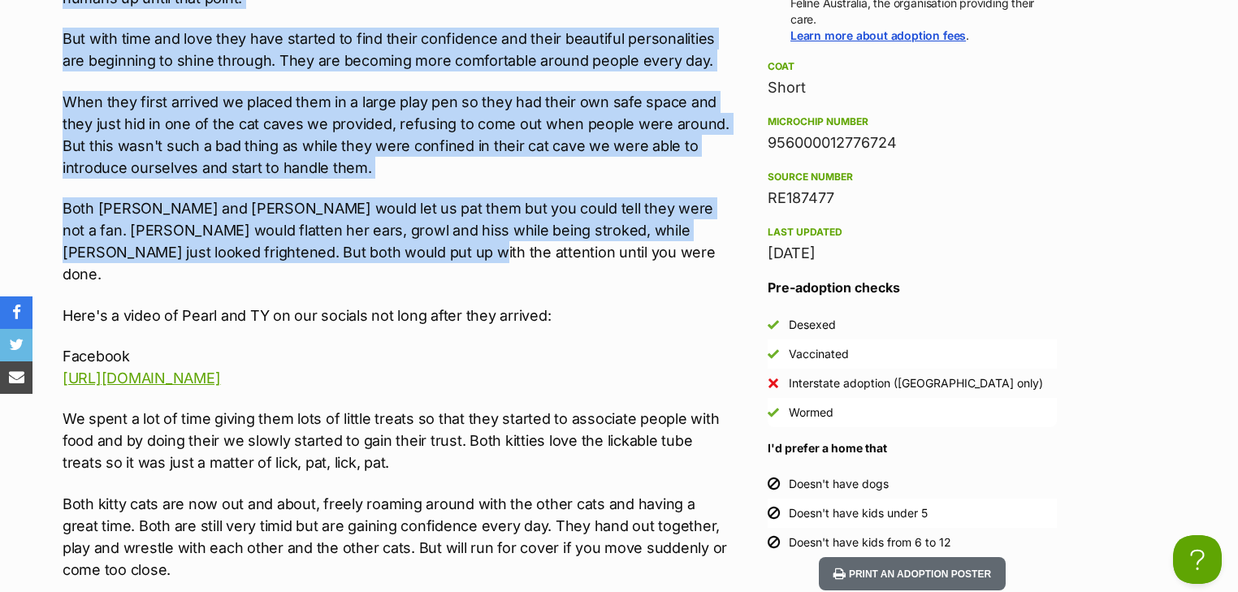
drag, startPoint x: 63, startPoint y: 149, endPoint x: 378, endPoint y: 243, distance: 328.9
copy div "Sadly we found these two sweethearts at a shelter and on a list of cats due to …"
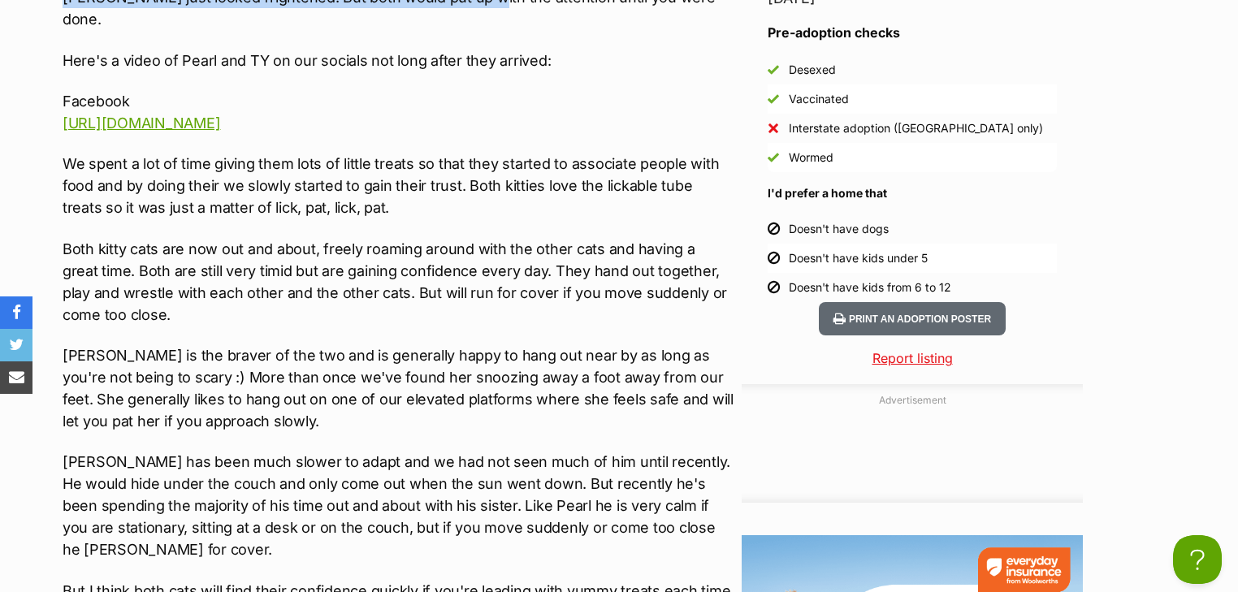
scroll to position [2039, 0]
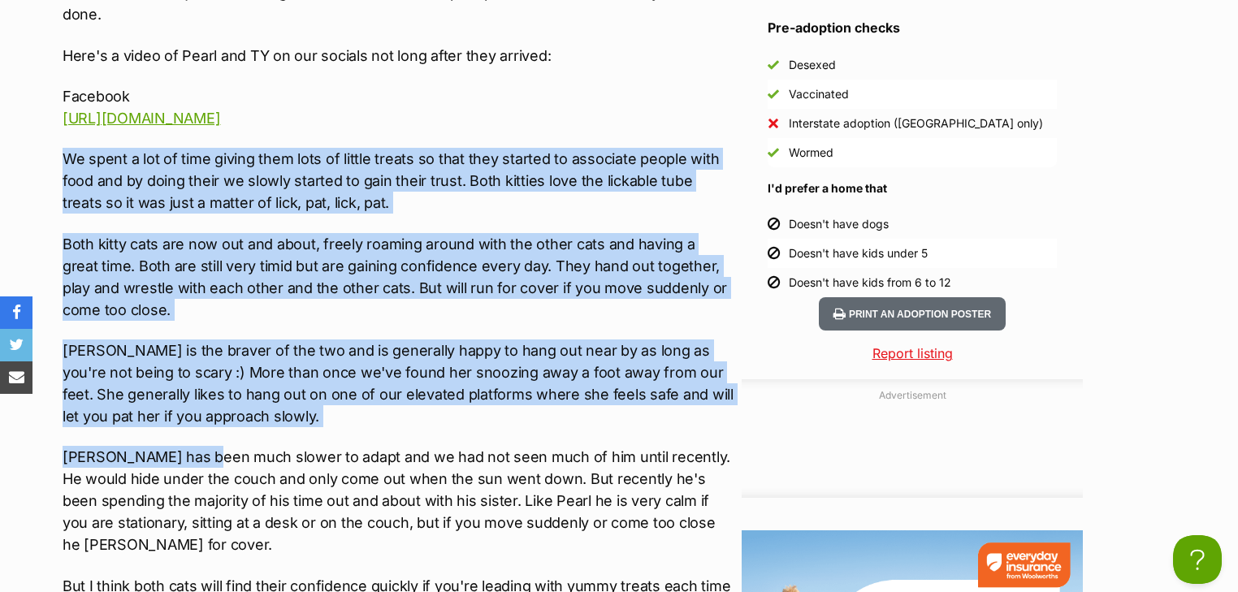
drag, startPoint x: 66, startPoint y: 137, endPoint x: 203, endPoint y: 420, distance: 314.2
click at [145, 364] on p "Pearl is the braver of the two and is generally happy to hang out near by as lo…" at bounding box center [398, 384] width 671 height 88
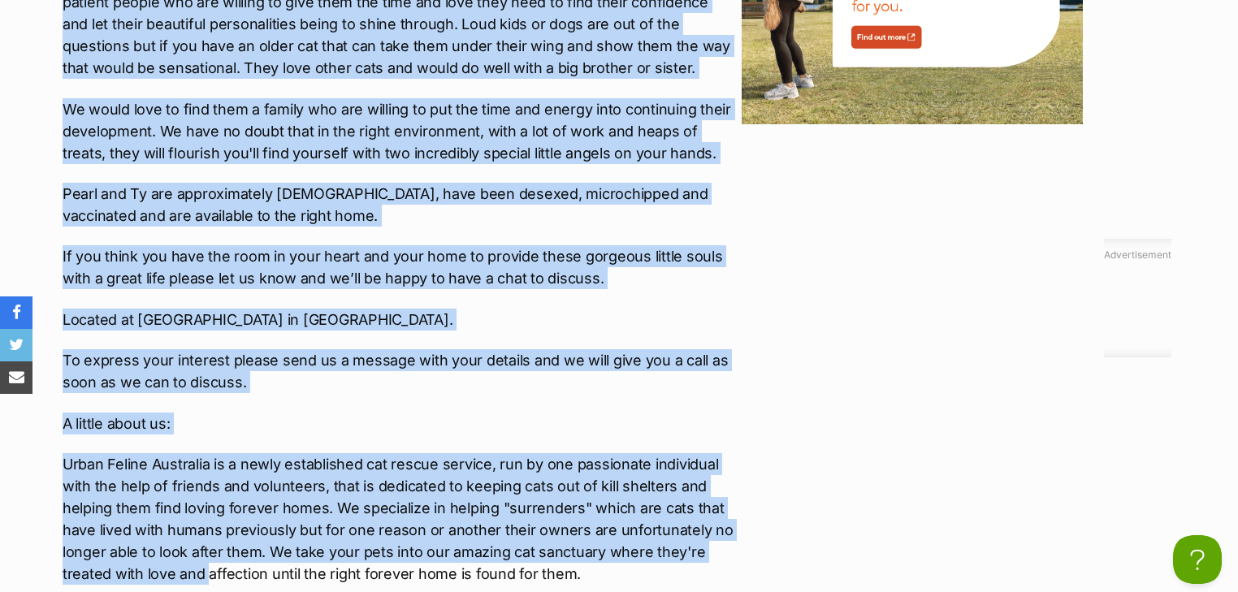
scroll to position [2731, 0]
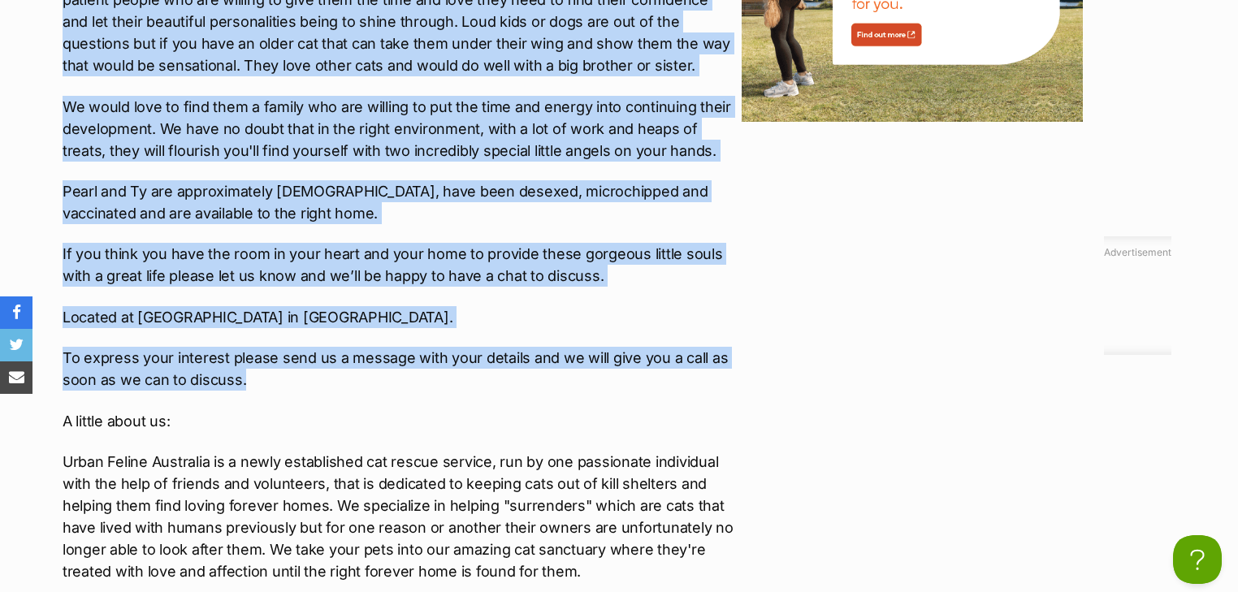
drag, startPoint x: 67, startPoint y: 132, endPoint x: 398, endPoint y: 337, distance: 389.2
copy div "We spent a lot of time giving them lots of little treats so that they started t…"
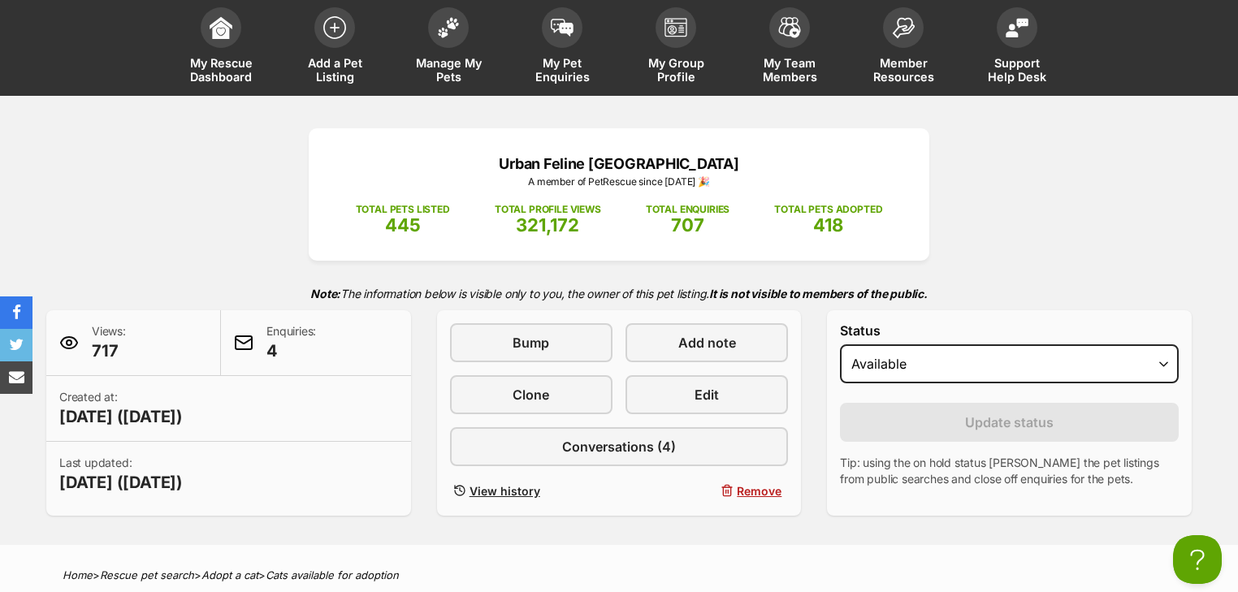
scroll to position [0, 0]
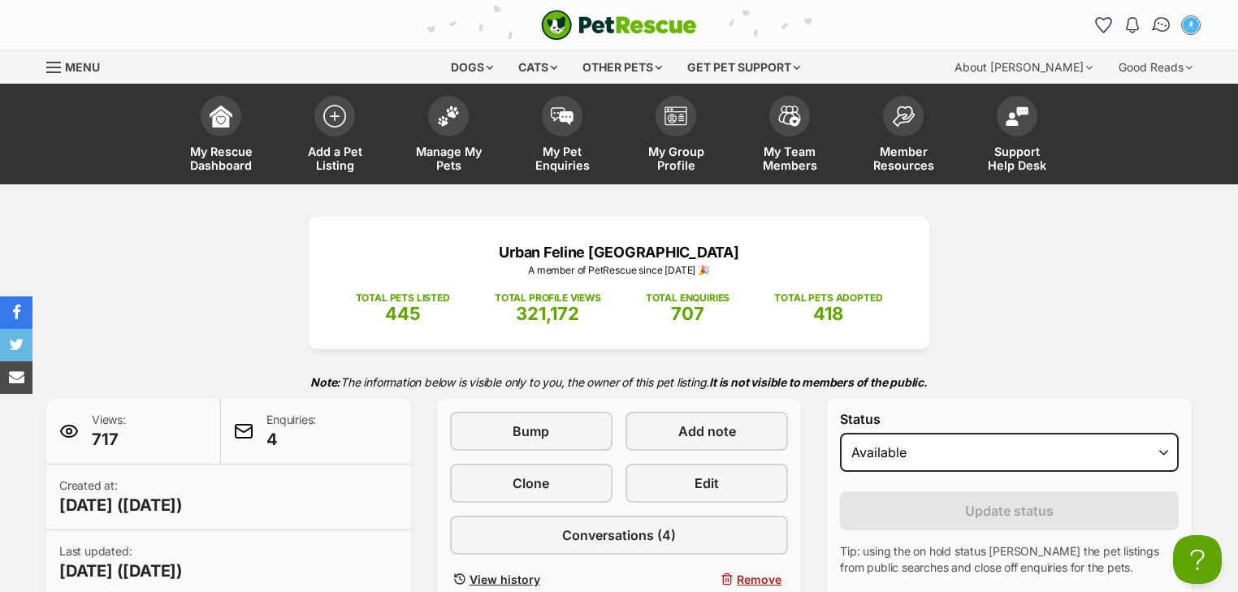
click at [1166, 24] on img "Conversations" at bounding box center [1162, 25] width 22 height 21
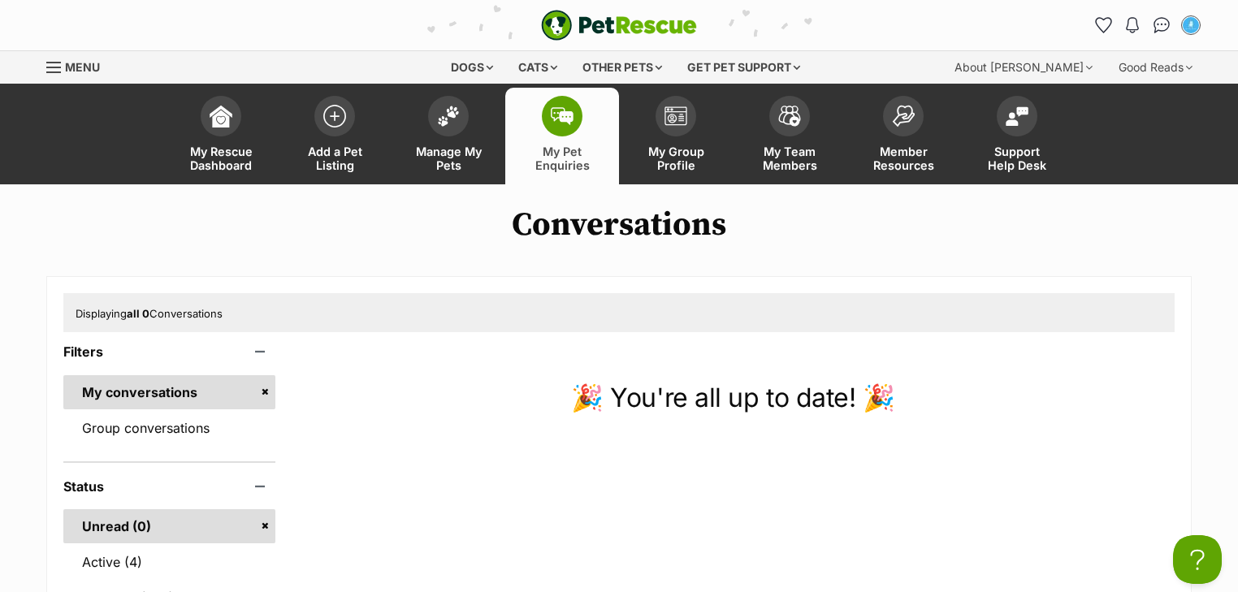
scroll to position [195, 0]
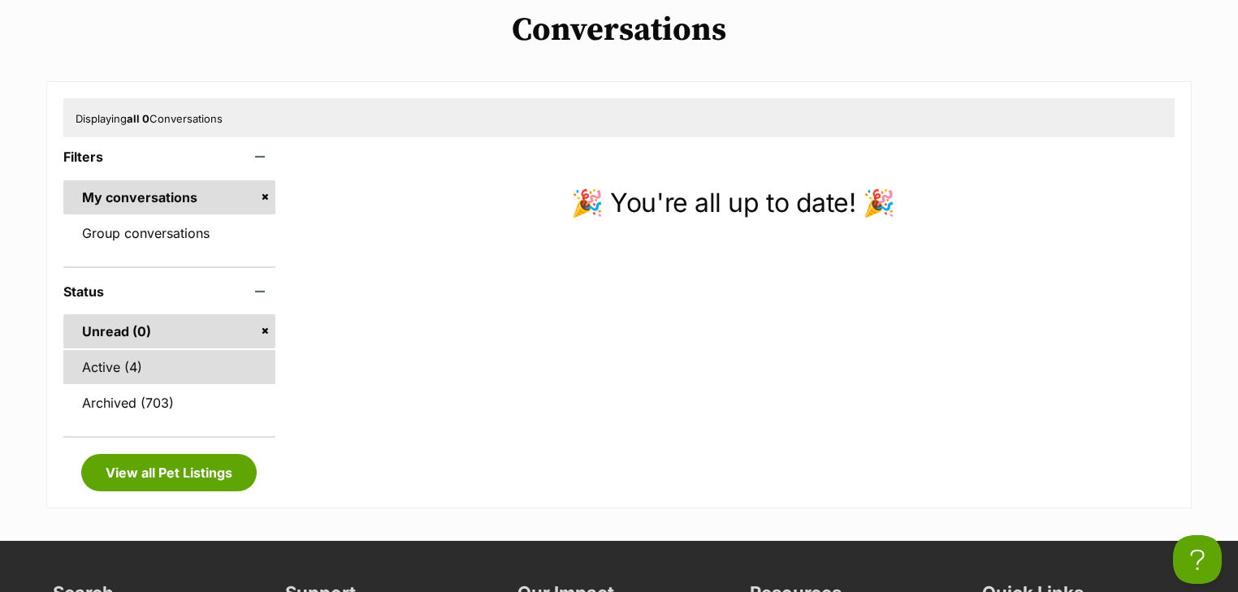
click at [138, 369] on link "Active (4)" at bounding box center [169, 367] width 212 height 34
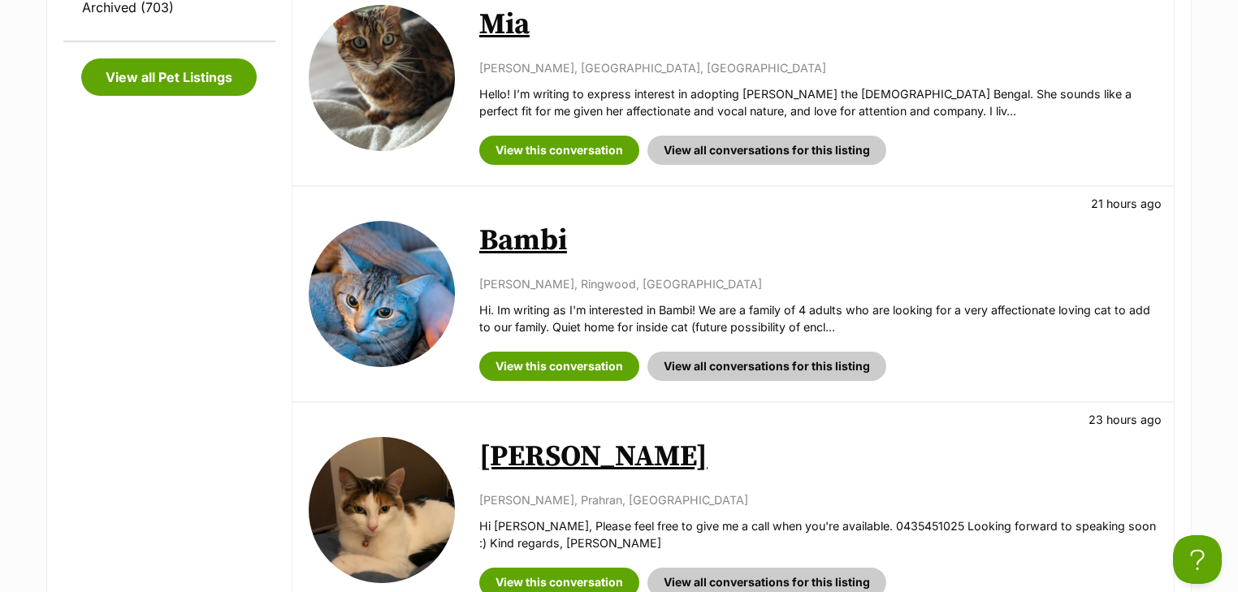
scroll to position [455, 0]
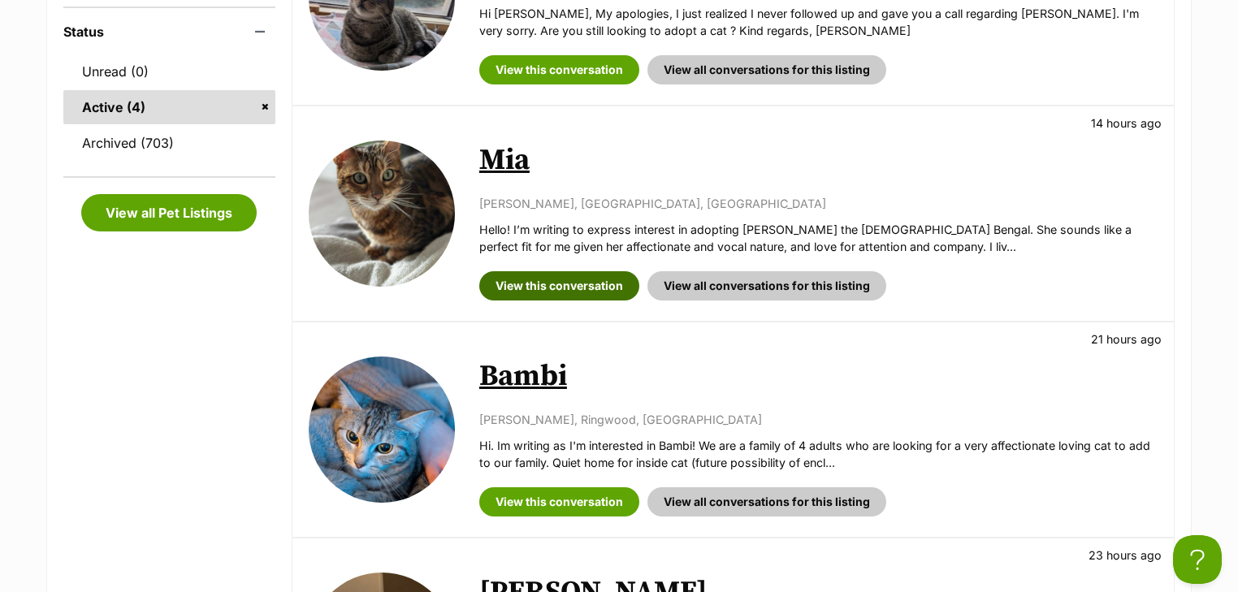
click at [544, 279] on link "View this conversation" at bounding box center [559, 285] width 160 height 29
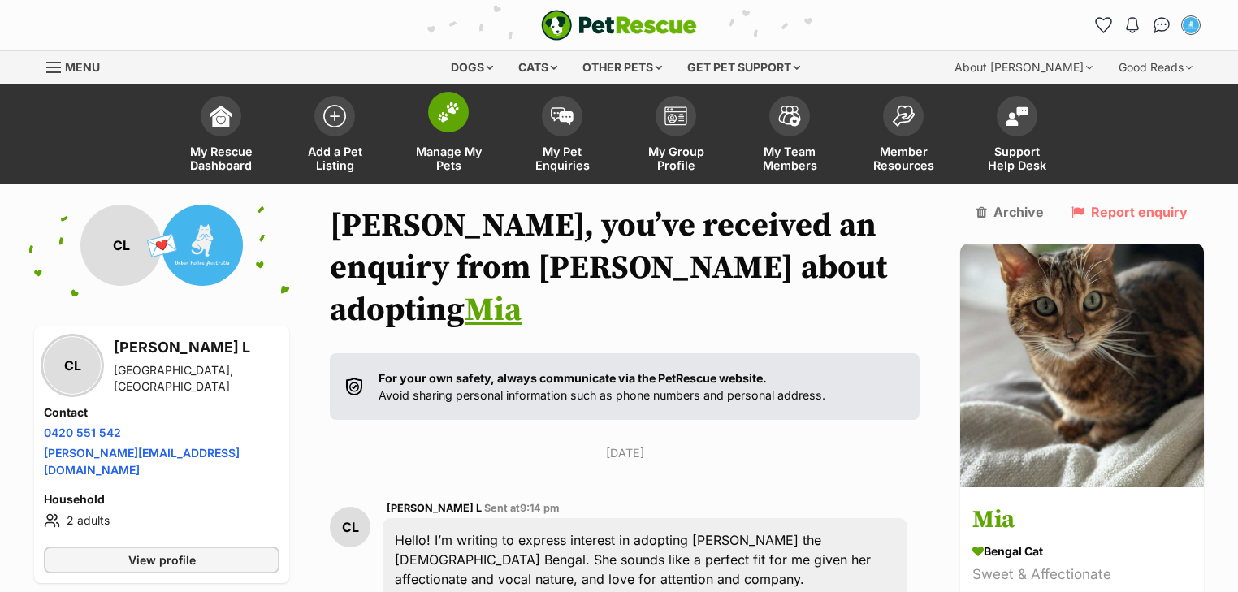
click at [461, 123] on span at bounding box center [448, 112] width 41 height 41
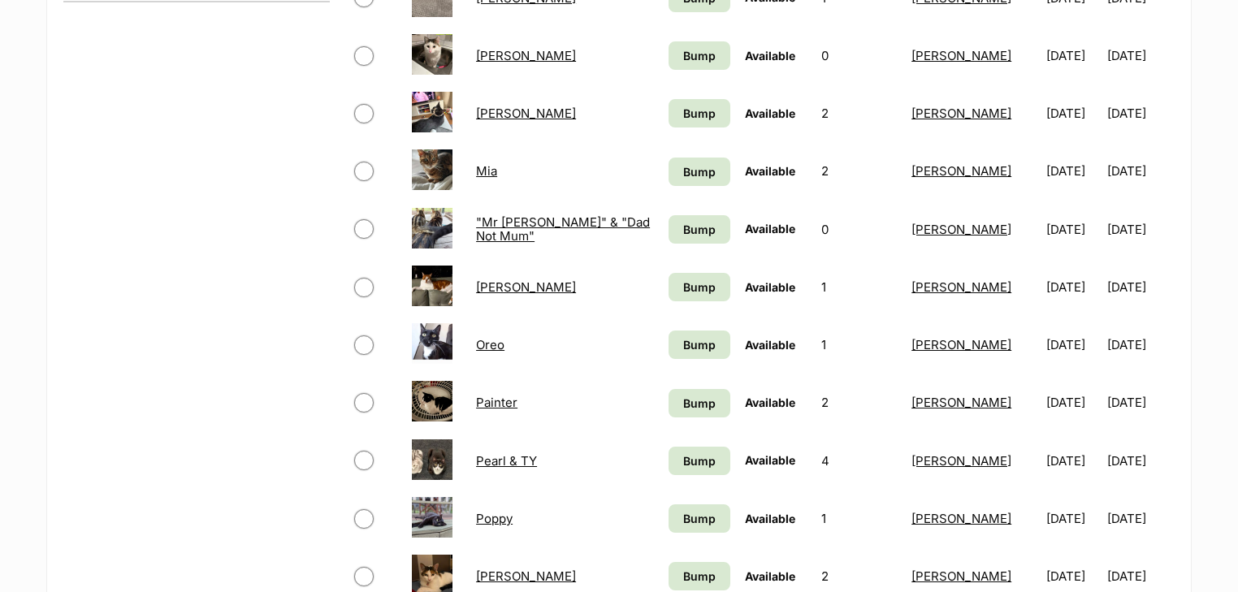
scroll to position [910, 0]
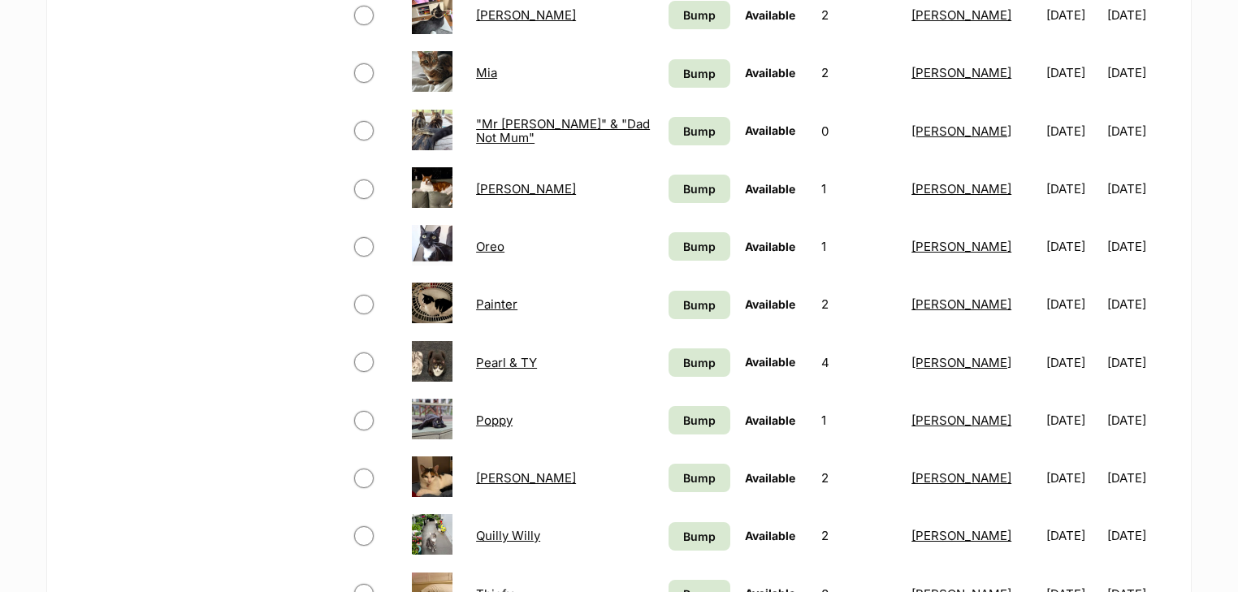
click at [493, 416] on link "Poppy" at bounding box center [494, 420] width 37 height 15
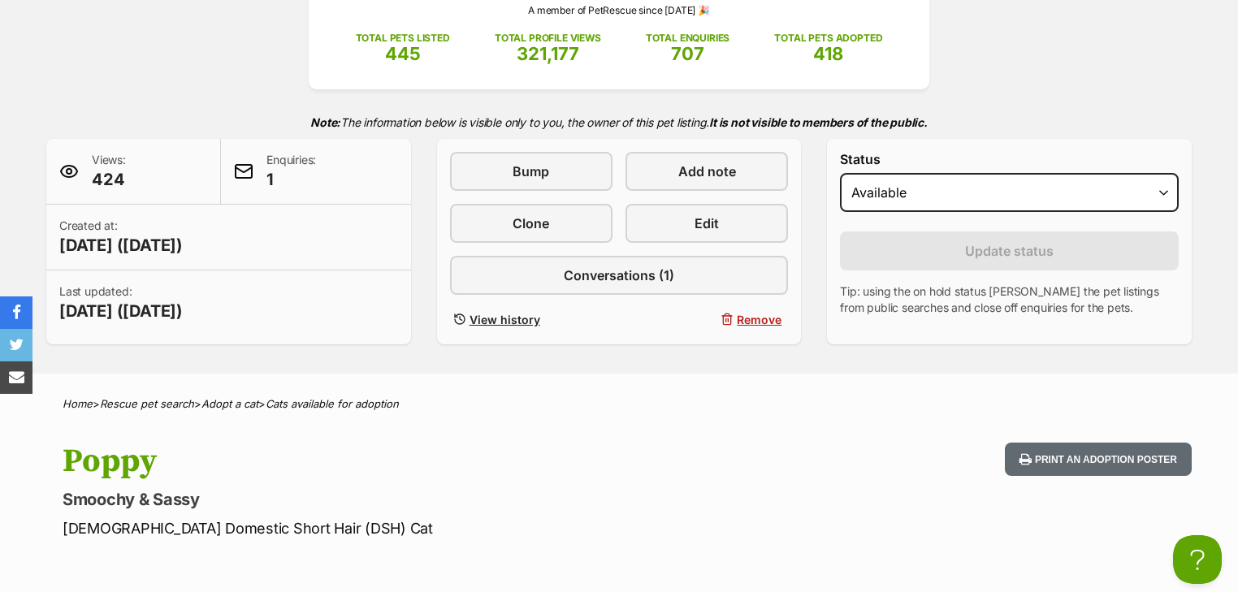
click at [897, 216] on div "Status Draft - not available as listing has enquires Available On hold Adopted" at bounding box center [1009, 185] width 339 height 67
click at [895, 182] on select "Draft - not available as listing has enquires Available On hold Adopted" at bounding box center [1009, 192] width 339 height 39
select select "rehomed"
click at [840, 173] on select "Draft - not available as listing has enquires Available On hold Adopted" at bounding box center [1009, 192] width 339 height 39
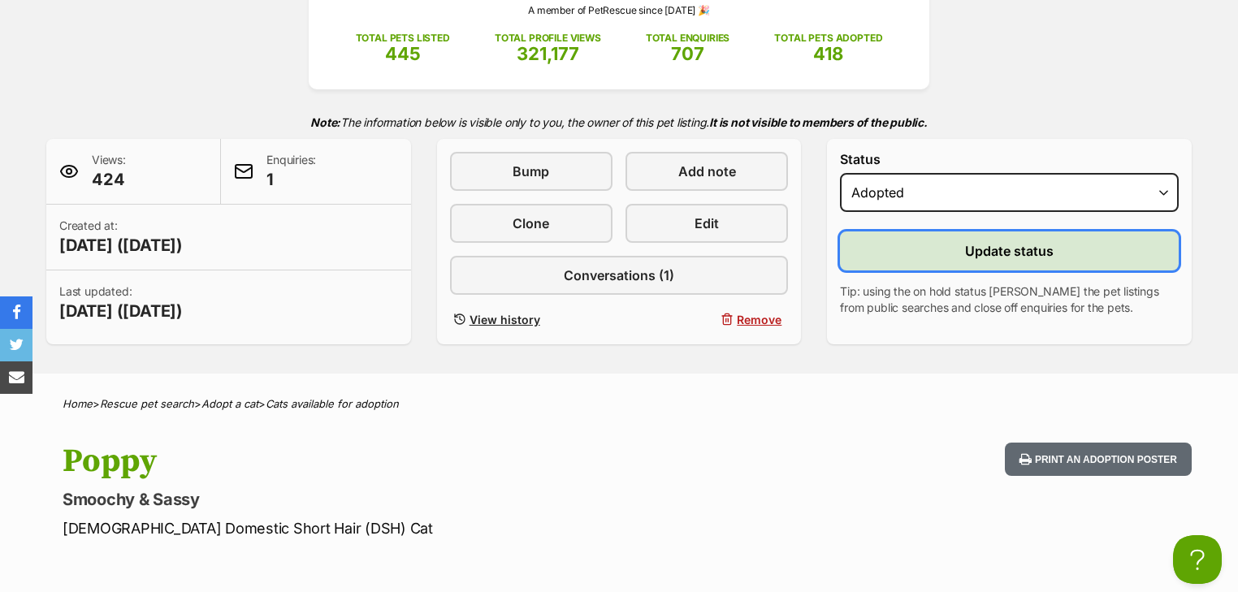
click at [981, 242] on span "Update status" at bounding box center [1009, 250] width 89 height 19
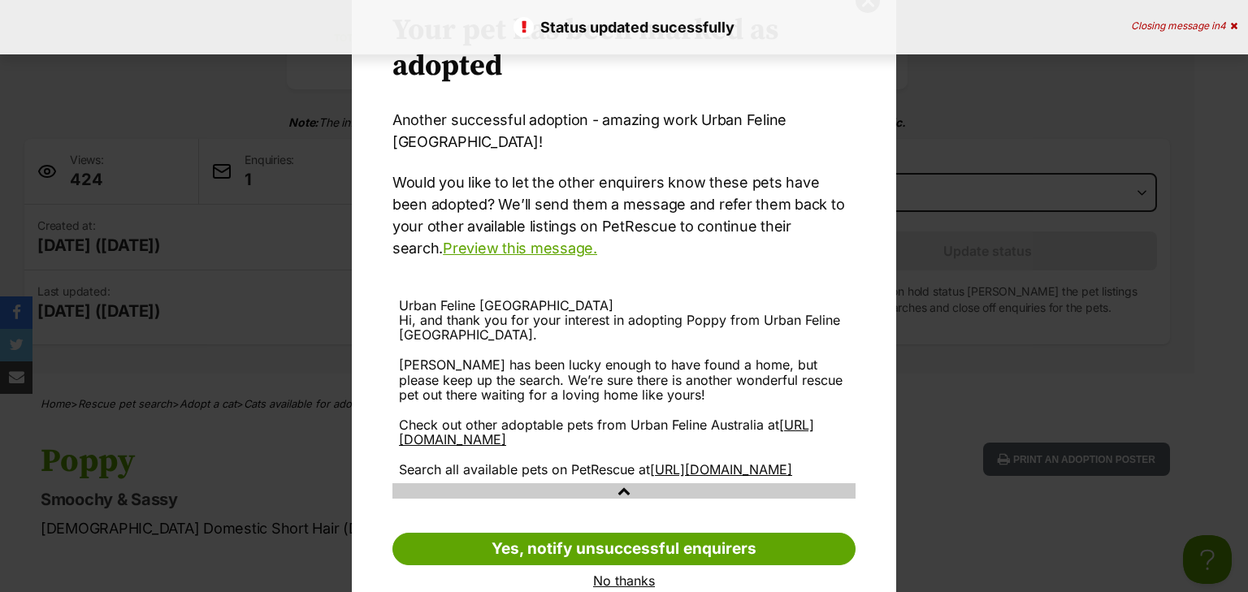
scroll to position [97, 0]
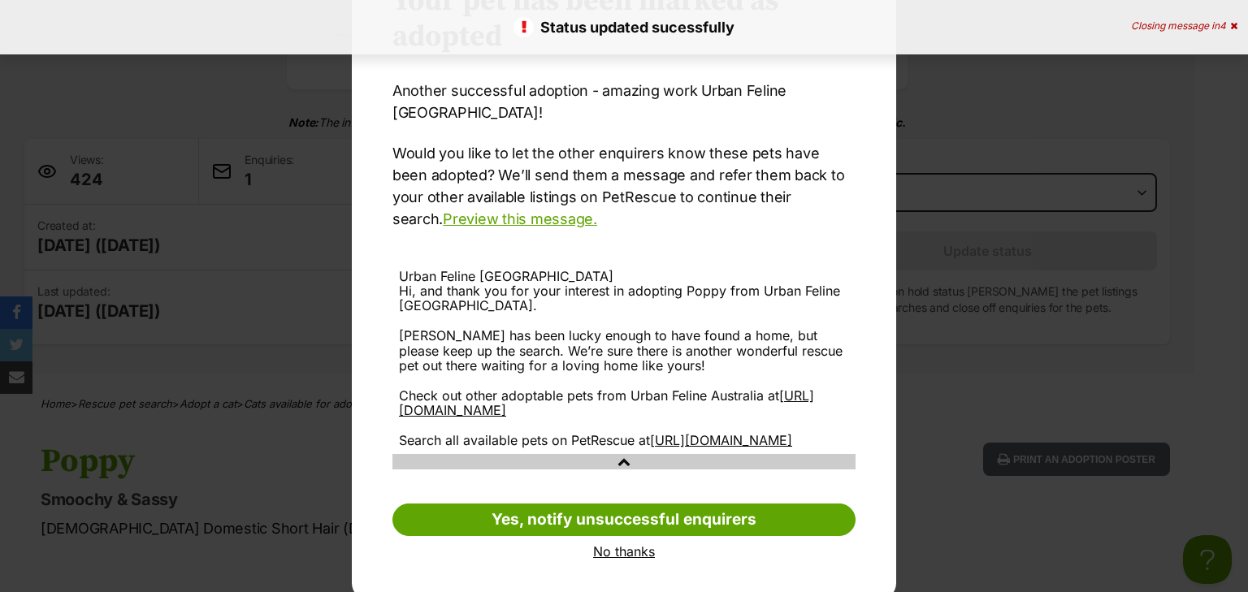
click at [621, 547] on link "No thanks" at bounding box center [623, 551] width 463 height 15
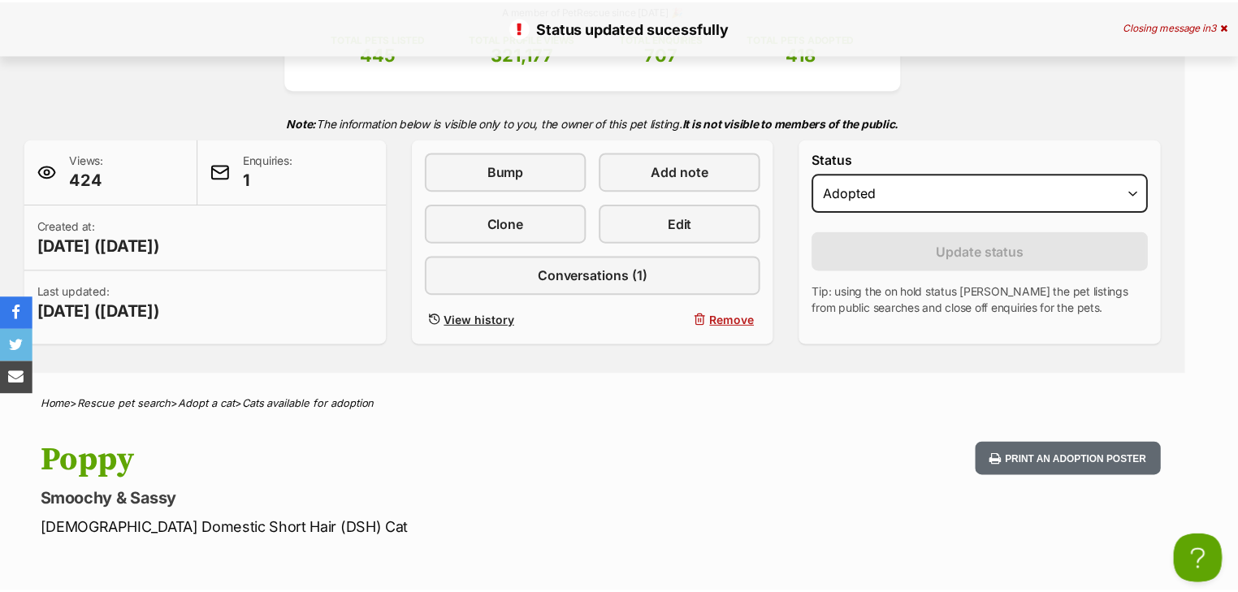
scroll to position [260, 0]
